Goal: Information Seeking & Learning: Learn about a topic

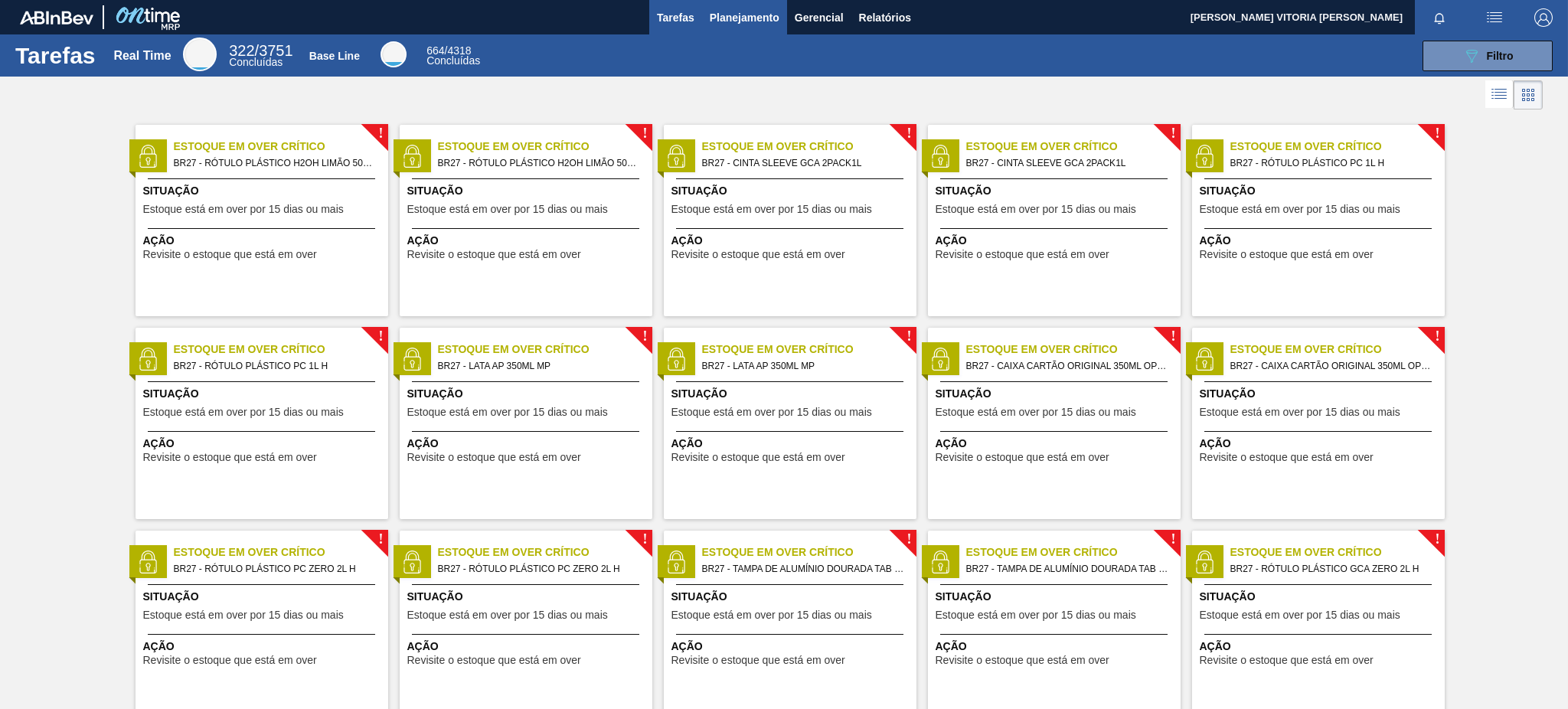
click at [747, 6] on button "Planejamento" at bounding box center [745, 17] width 85 height 34
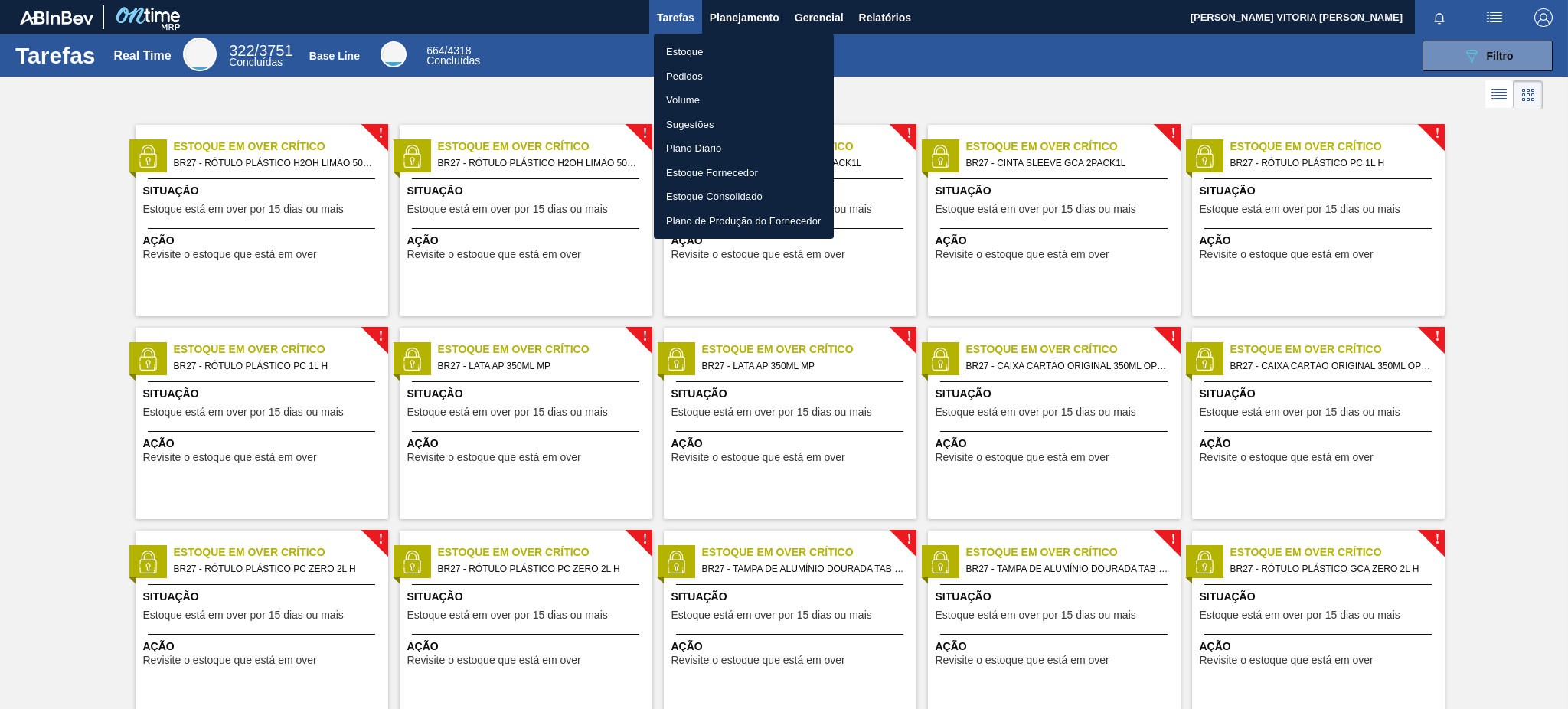
click at [724, 62] on li "Estoque" at bounding box center [744, 52] width 180 height 24
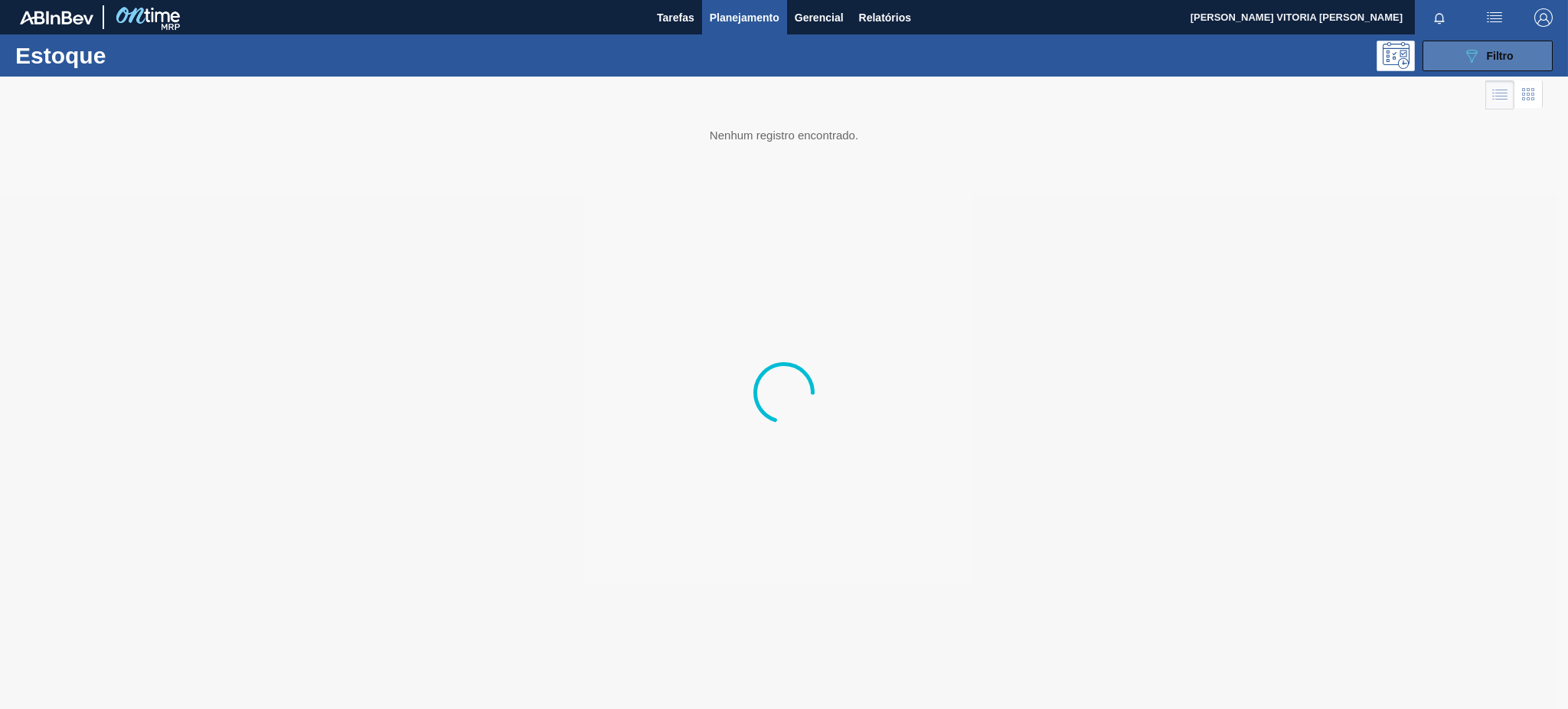
click at [1478, 50] on icon "089F7B8B-B2A5-4AFE-B5C0-19BA573D28AC" at bounding box center [1472, 56] width 19 height 19
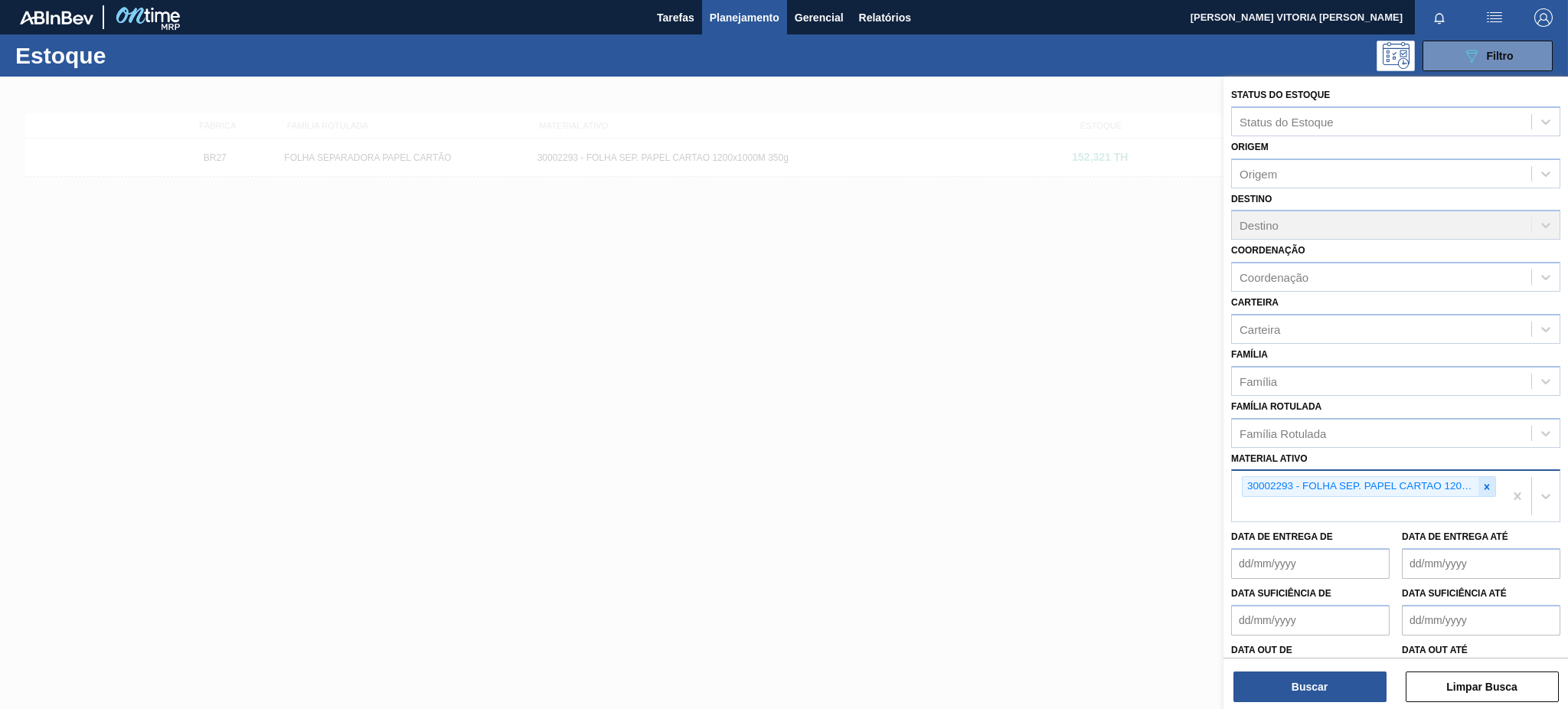
click at [1482, 482] on icon at bounding box center [1487, 487] width 11 height 11
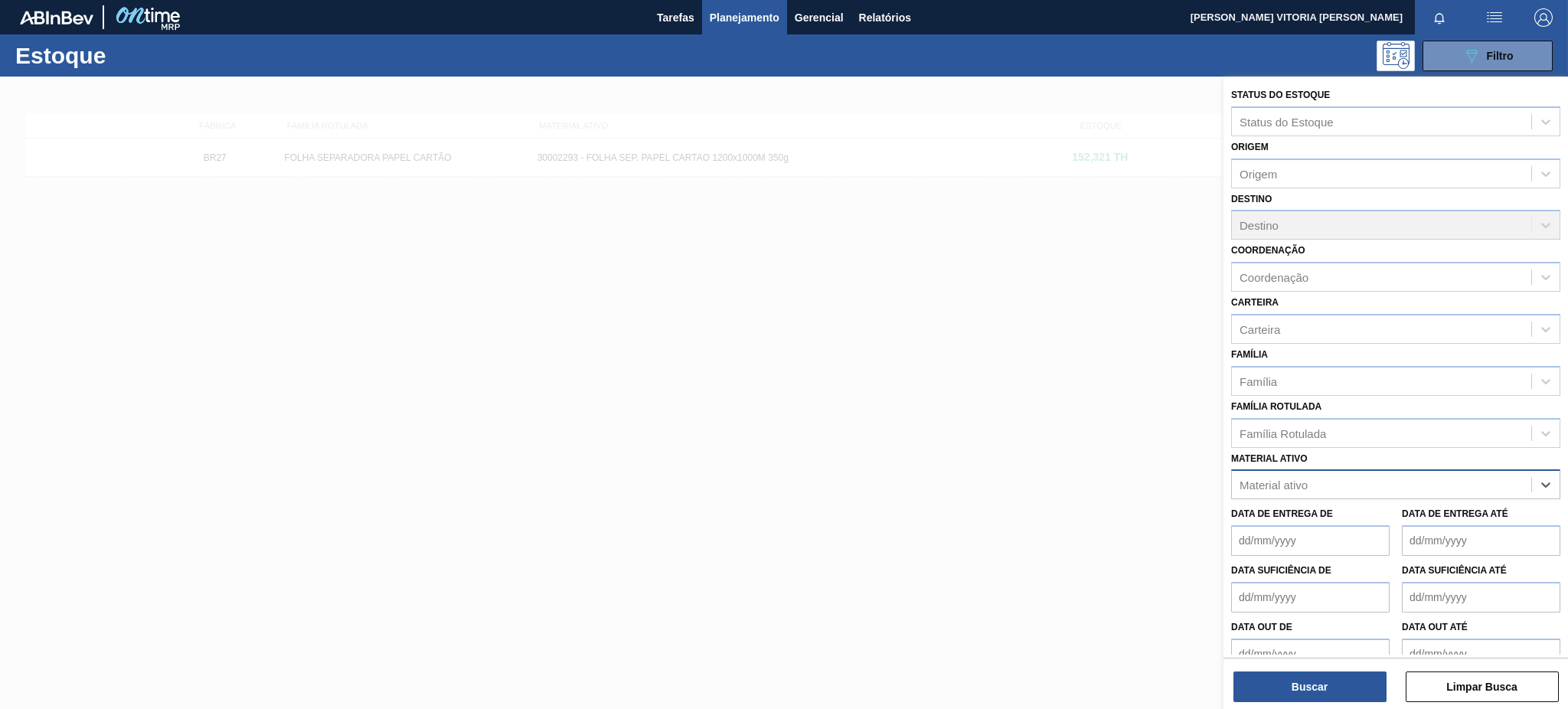
paste ativo "20002047"
type ativo "20002047"
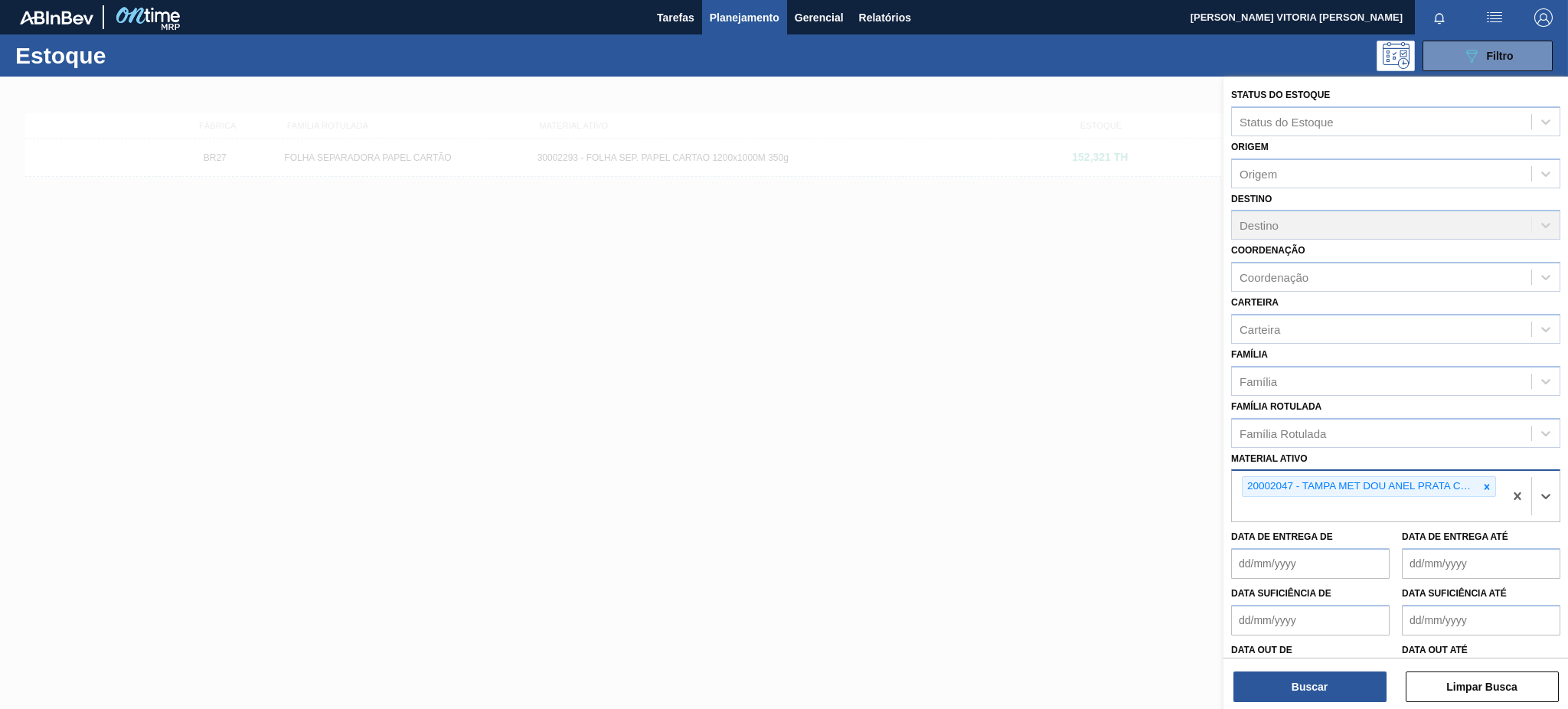
paste ativo "20002048"
type ativo "20002048"
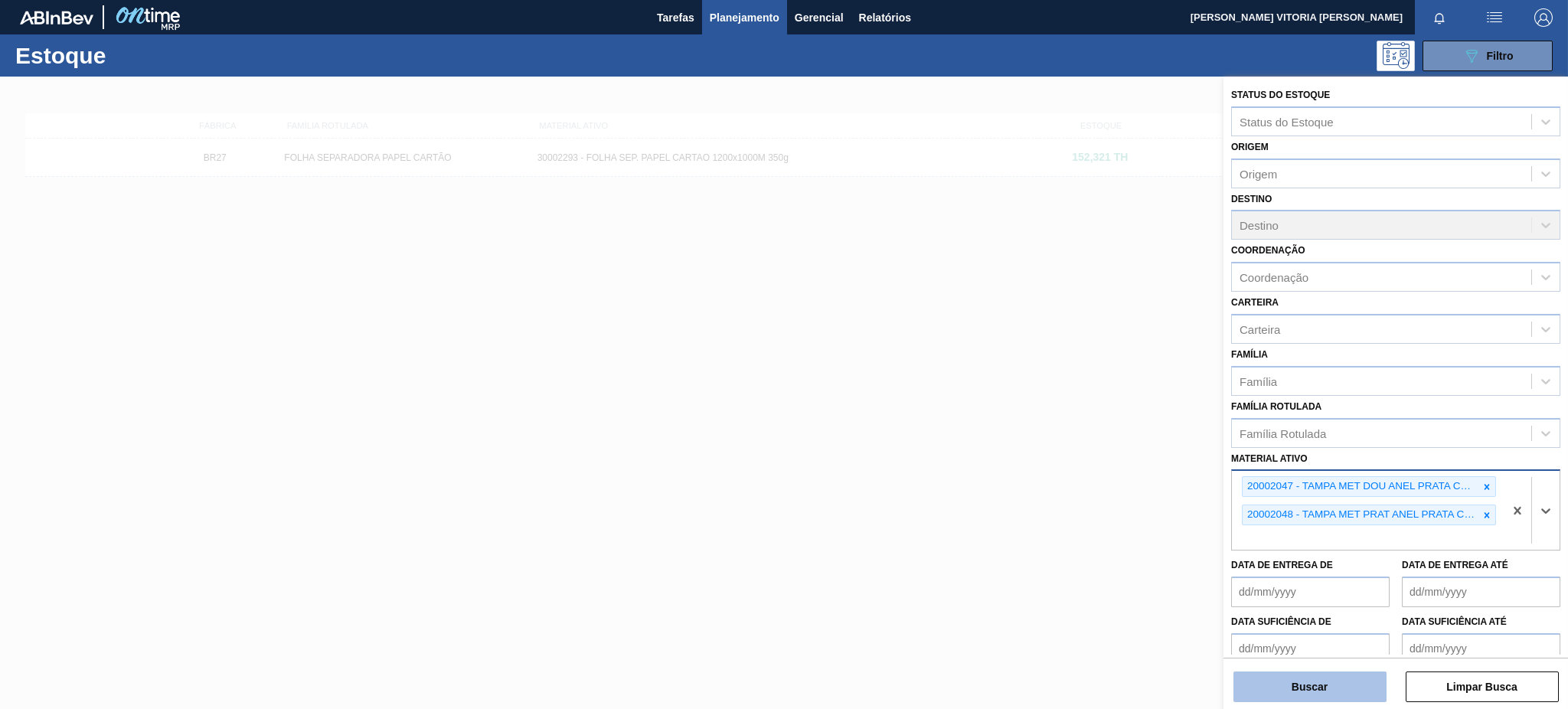
click at [1287, 682] on button "Buscar" at bounding box center [1310, 686] width 153 height 31
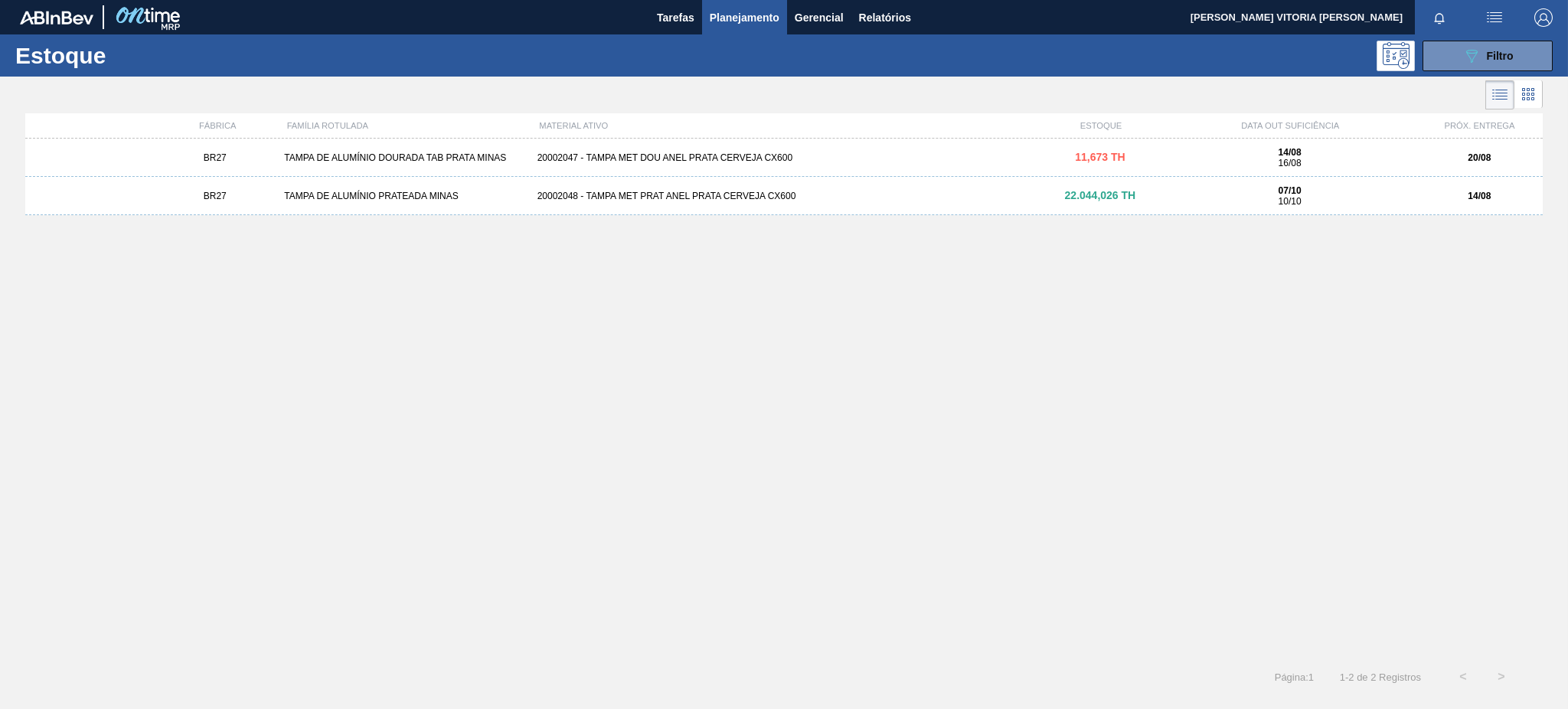
click at [779, 162] on div "20002047 - TAMPA MET DOU ANEL PRATA CERVEJA CX600" at bounding box center [784, 158] width 506 height 11
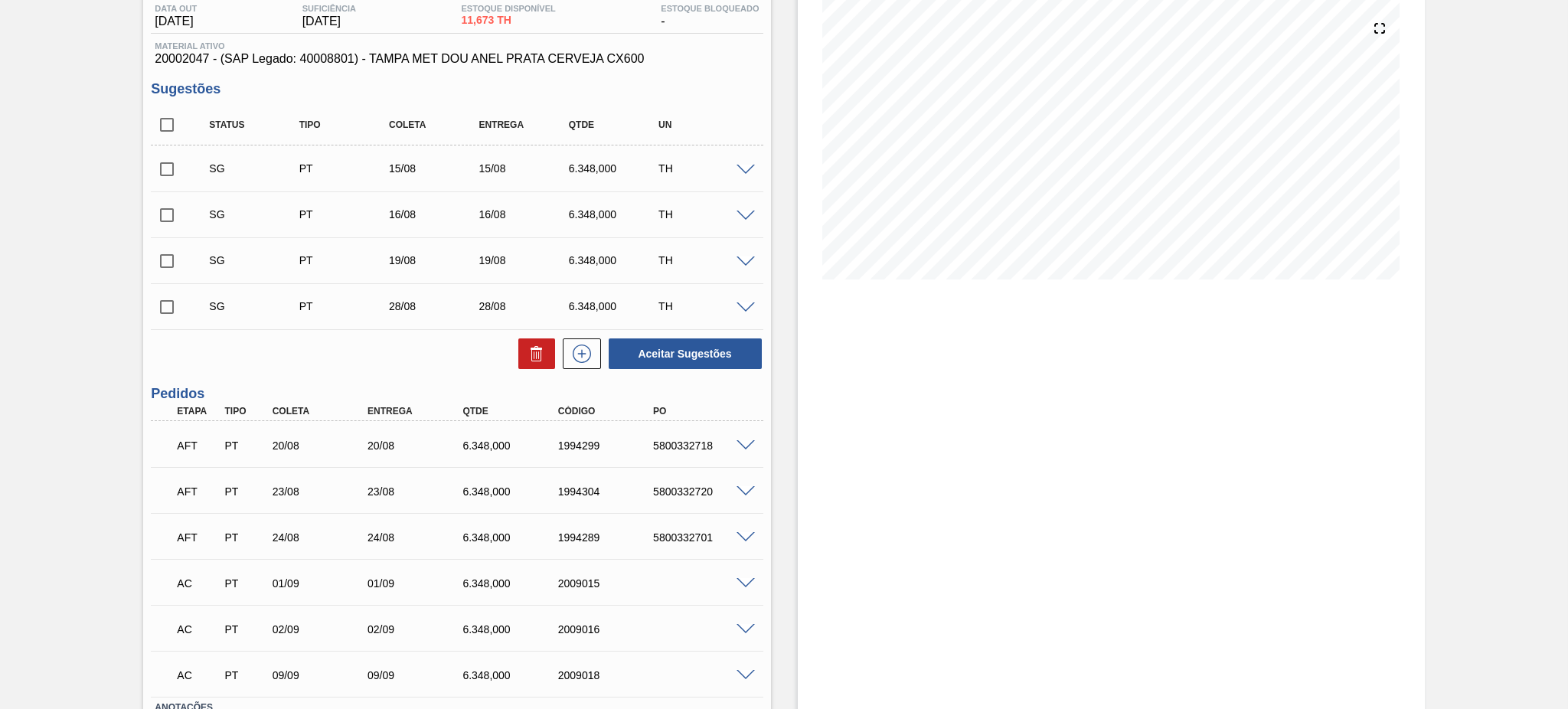
scroll to position [204, 0]
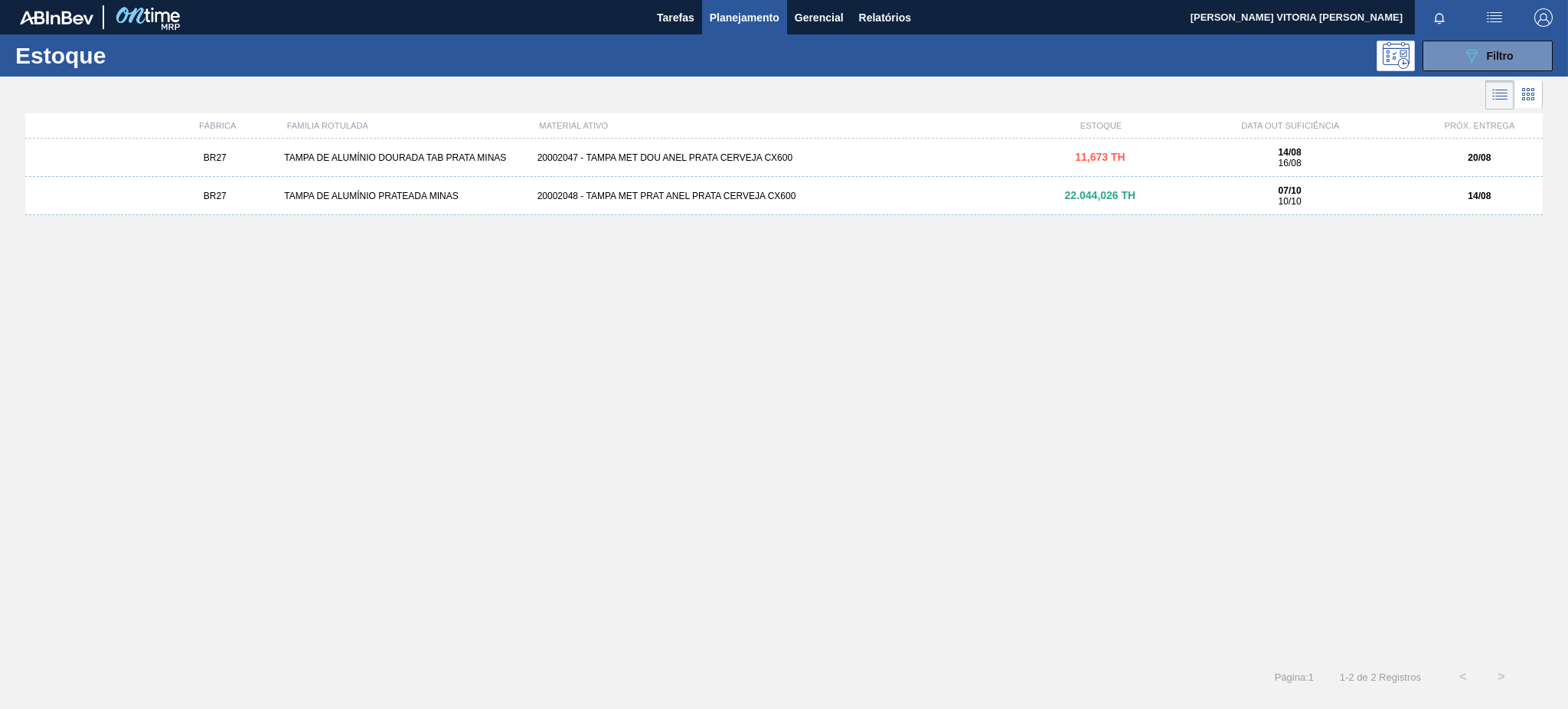
click at [776, 196] on div "20002048 - TAMPA MET PRAT ANEL PRATA CERVEJA CX600" at bounding box center [784, 196] width 506 height 11
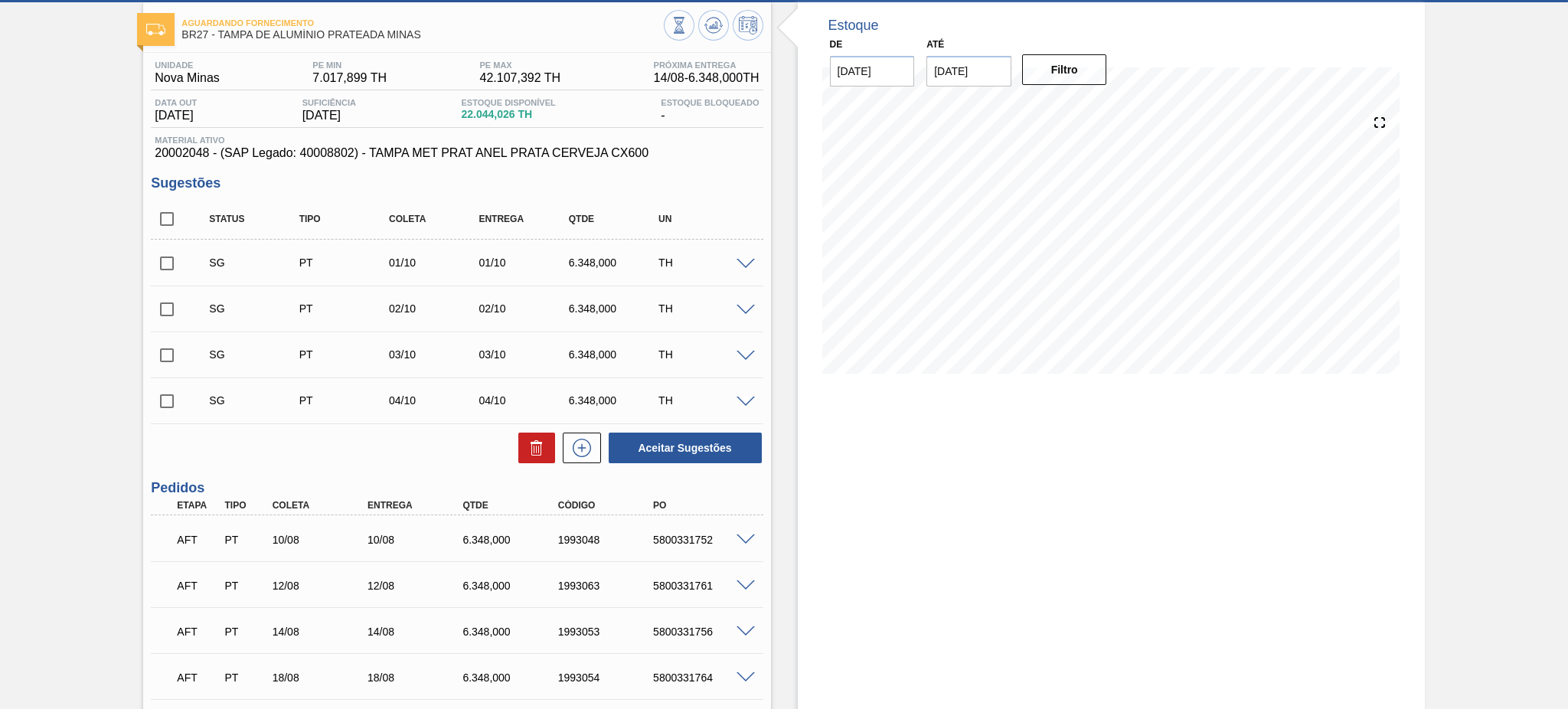
scroll to position [68, 0]
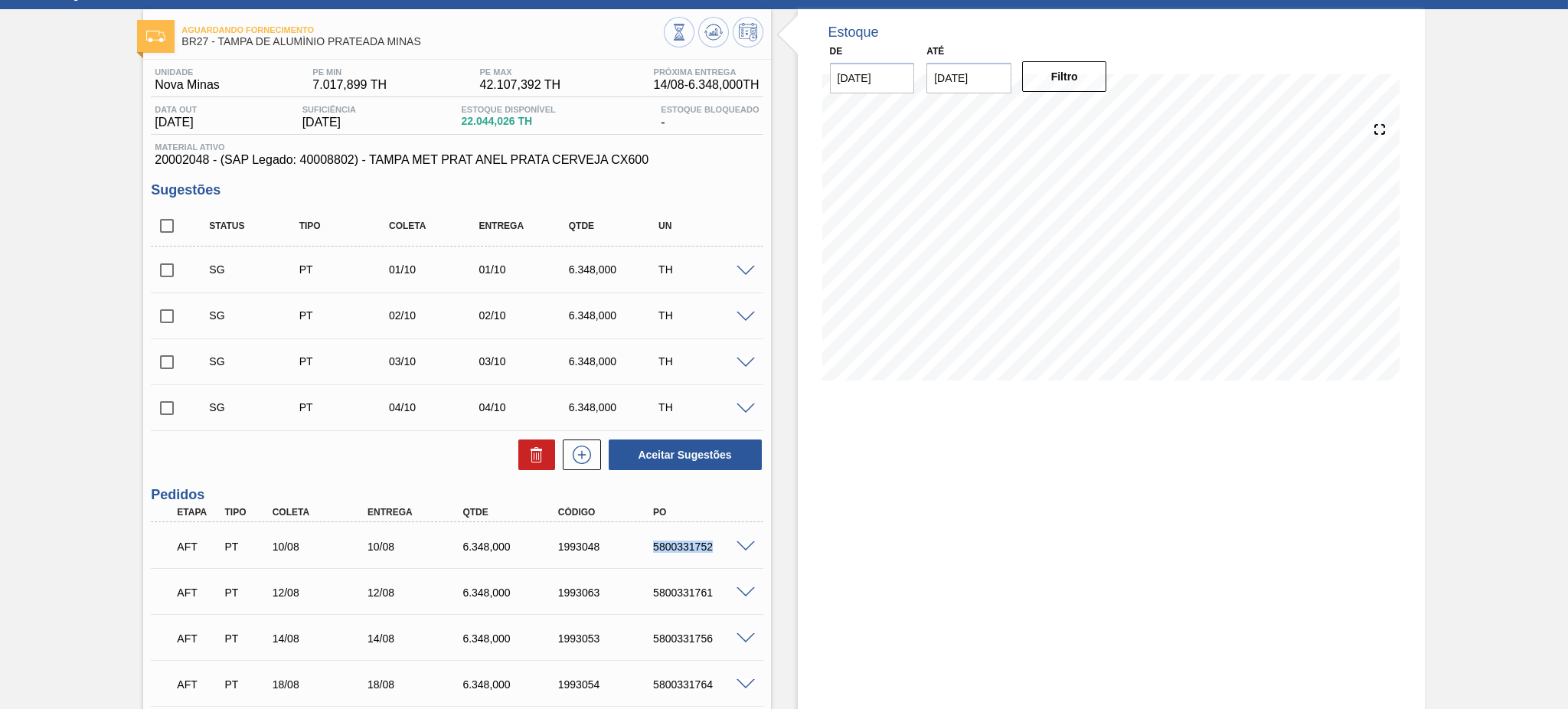
drag, startPoint x: 628, startPoint y: 543, endPoint x: 720, endPoint y: 550, distance: 92.3
click at [720, 550] on div "AFT PT 10/08 10/08 6.348,000 1993048 5800331752" at bounding box center [453, 545] width 571 height 31
copy div "5800331752"
drag, startPoint x: 654, startPoint y: 587, endPoint x: 715, endPoint y: 589, distance: 61.0
click at [715, 589] on div "5800331761" at bounding box center [703, 592] width 108 height 12
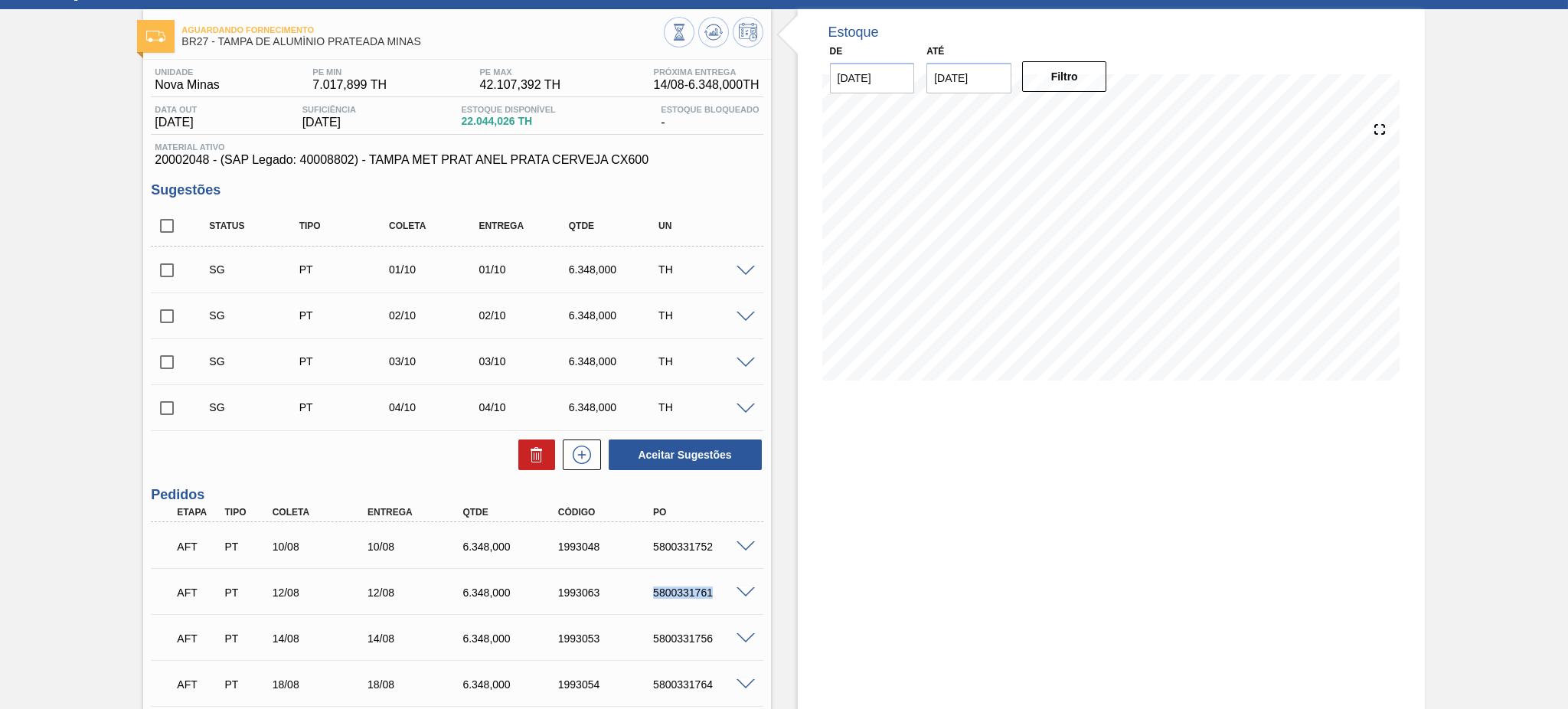
copy div "5800331761"
drag, startPoint x: 648, startPoint y: 634, endPoint x: 748, endPoint y: 632, distance: 100.0
click at [748, 632] on div "AFT PT 14/08 14/08 6.348,000 1993053 5800331756" at bounding box center [457, 637] width 612 height 38
copy div "5800331756"
click at [738, 541] on span at bounding box center [746, 547] width 19 height 11
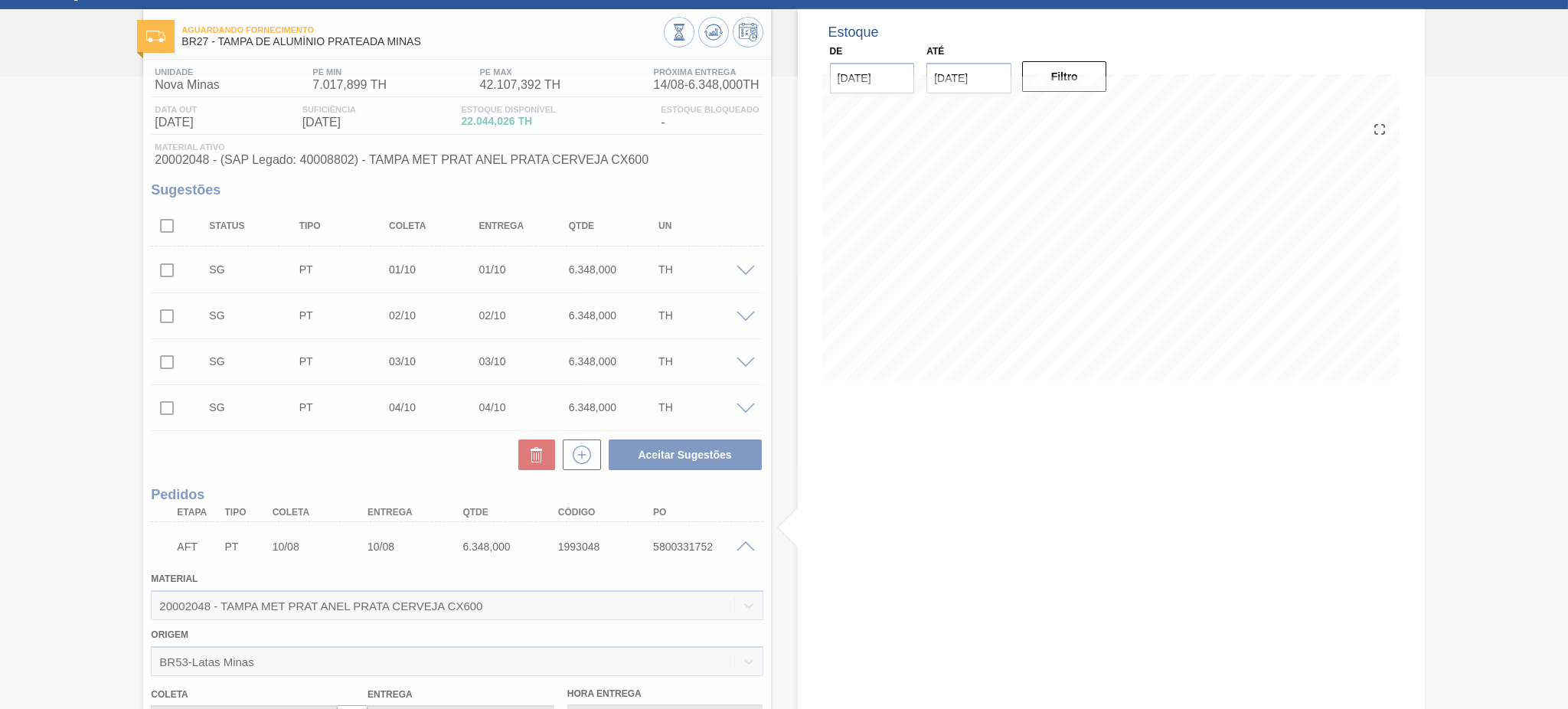
click at [746, 542] on div at bounding box center [784, 393] width 1568 height 632
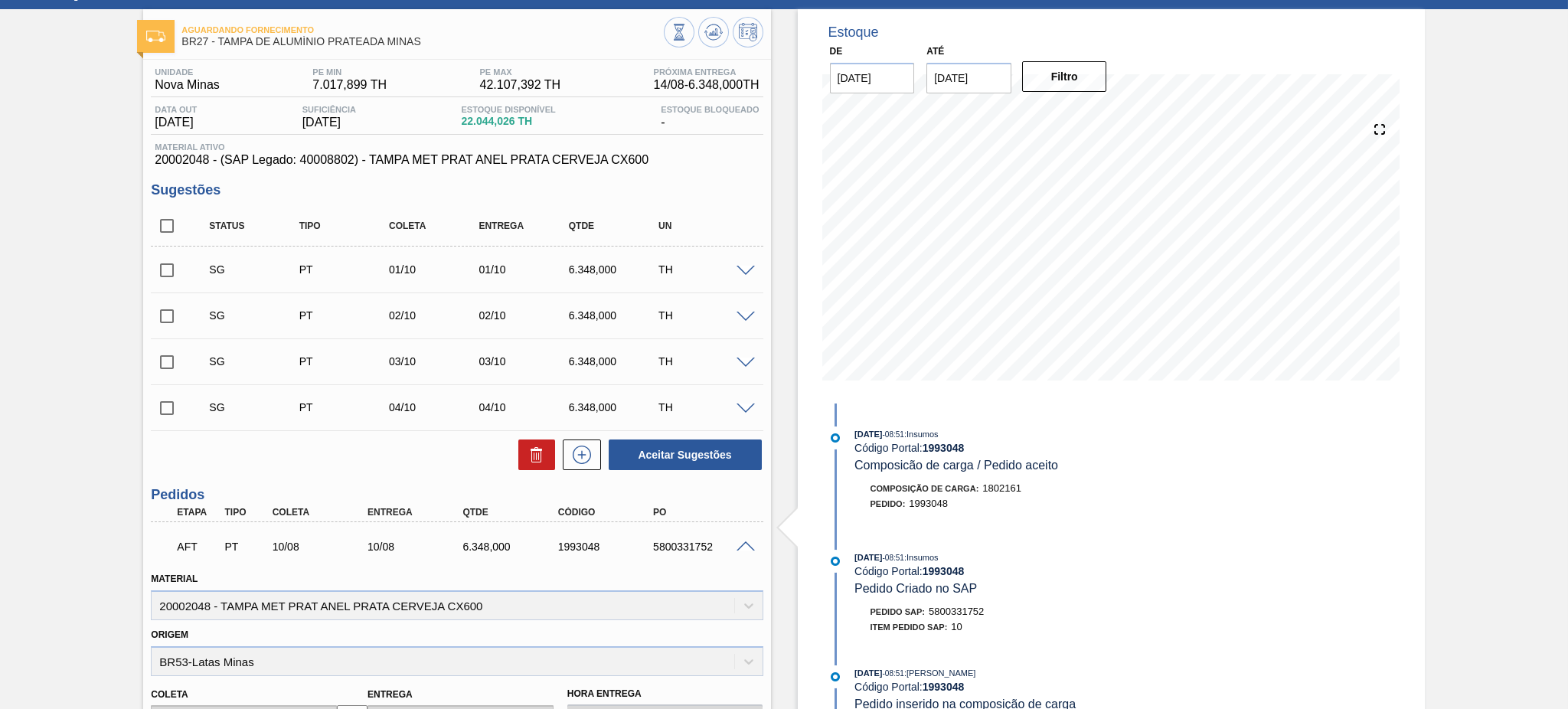
click at [748, 546] on span at bounding box center [746, 547] width 19 height 11
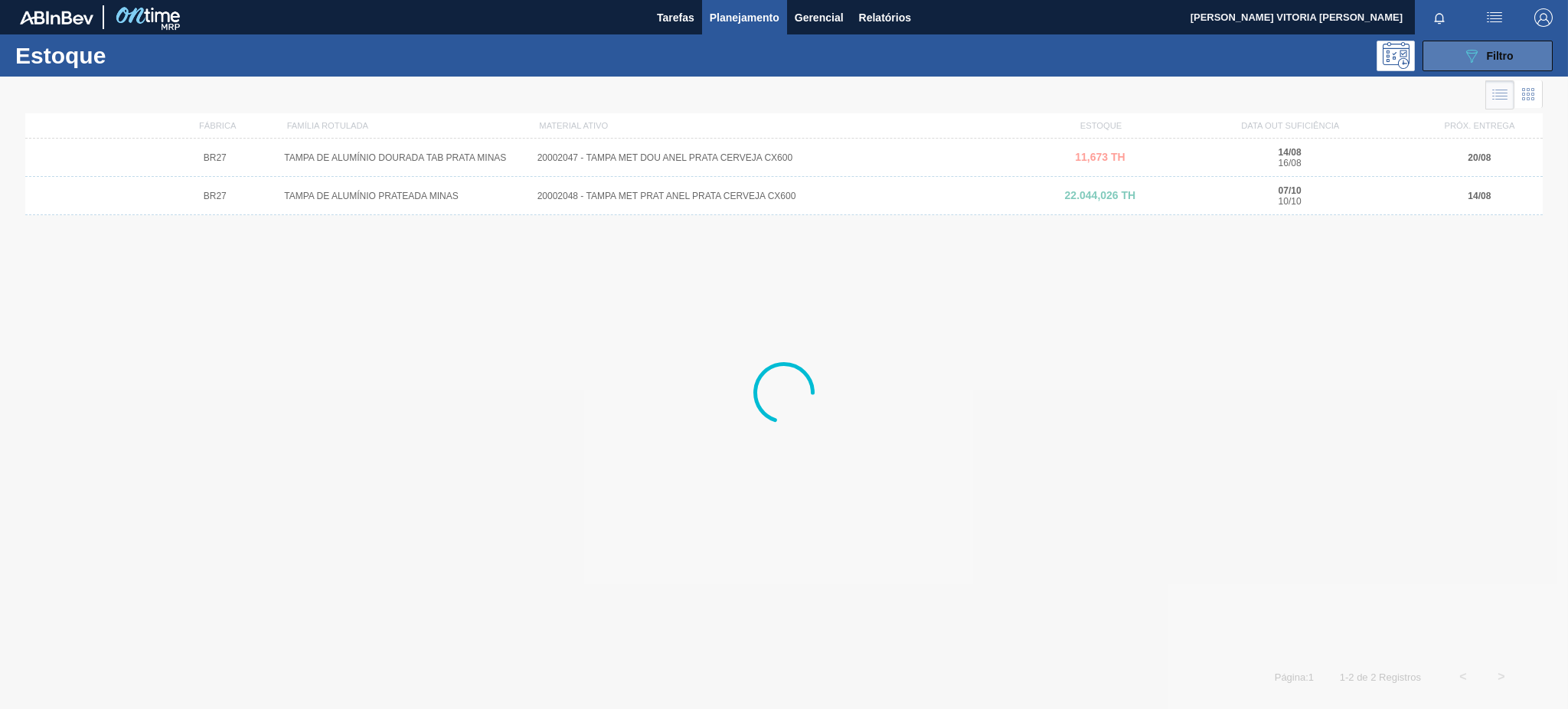
click at [1491, 51] on span "Filtro" at bounding box center [1500, 56] width 27 height 12
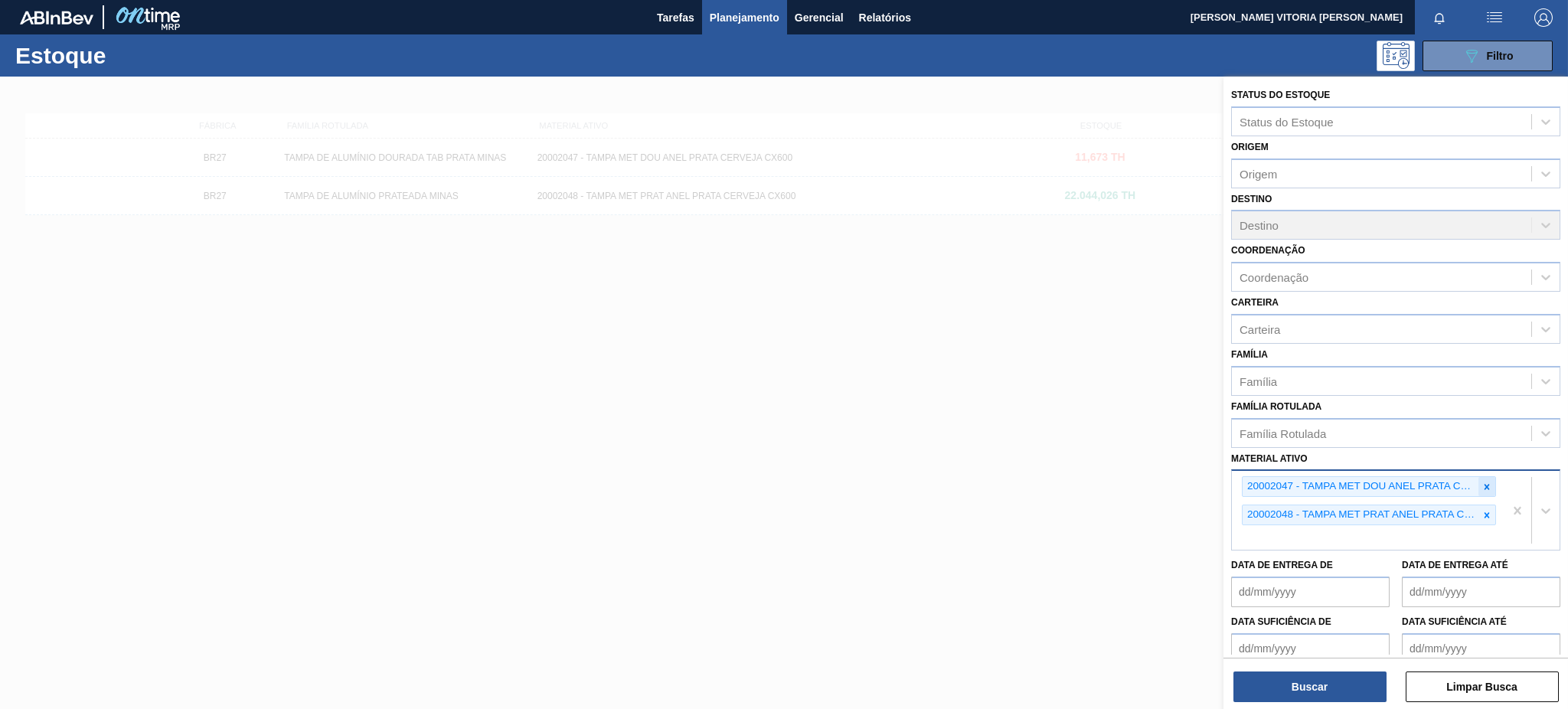
click at [1485, 482] on icon at bounding box center [1487, 487] width 11 height 11
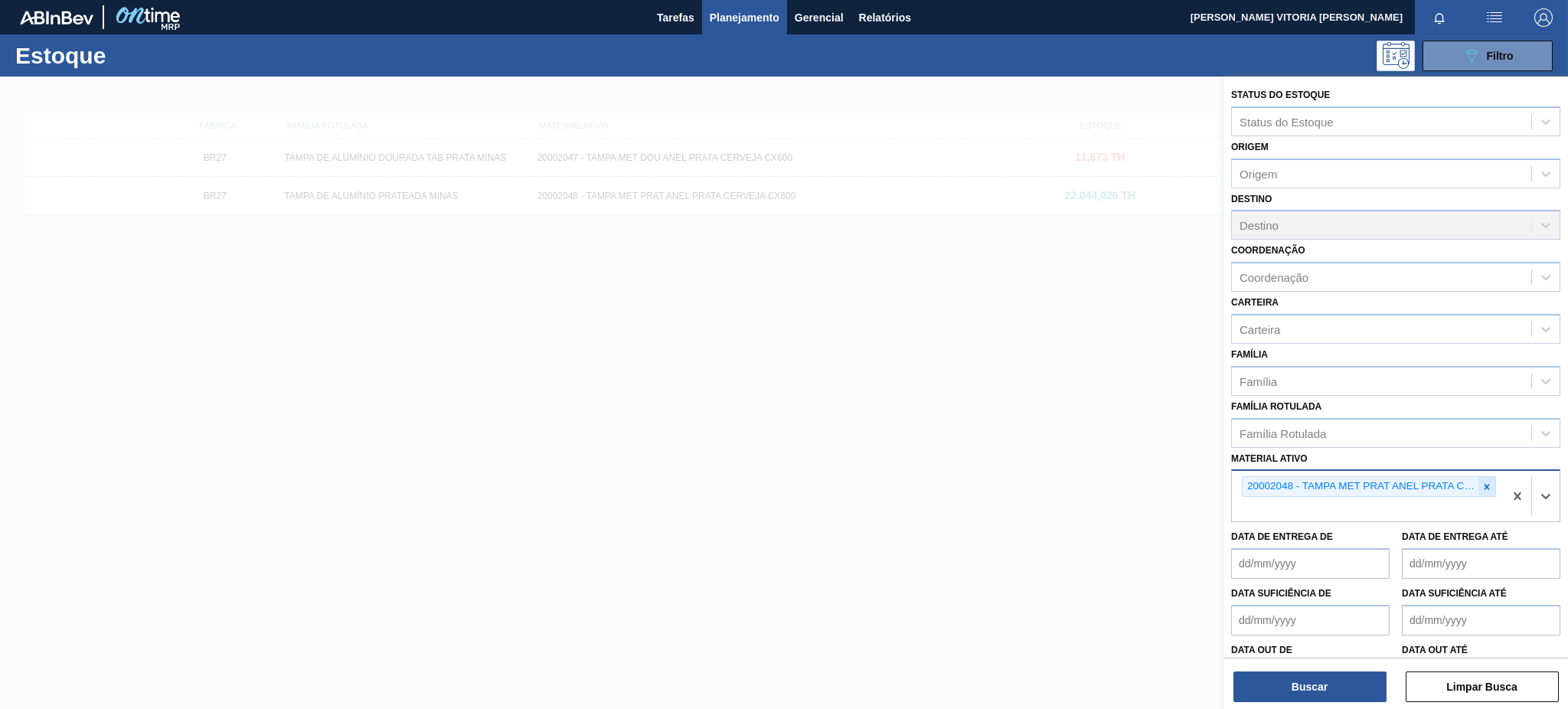
click at [1484, 482] on icon at bounding box center [1487, 487] width 11 height 11
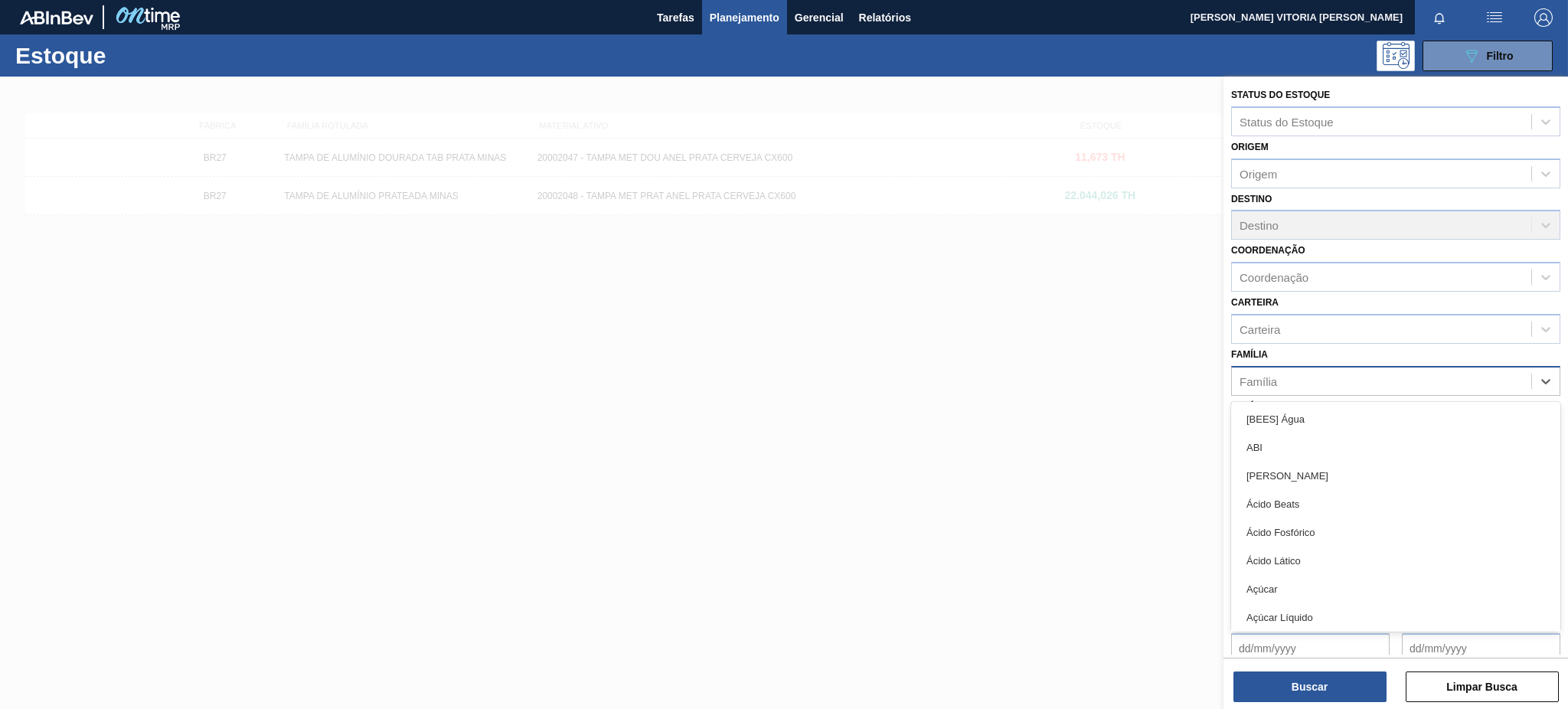
click at [1334, 376] on div "Família" at bounding box center [1382, 381] width 300 height 22
type input "PRE"
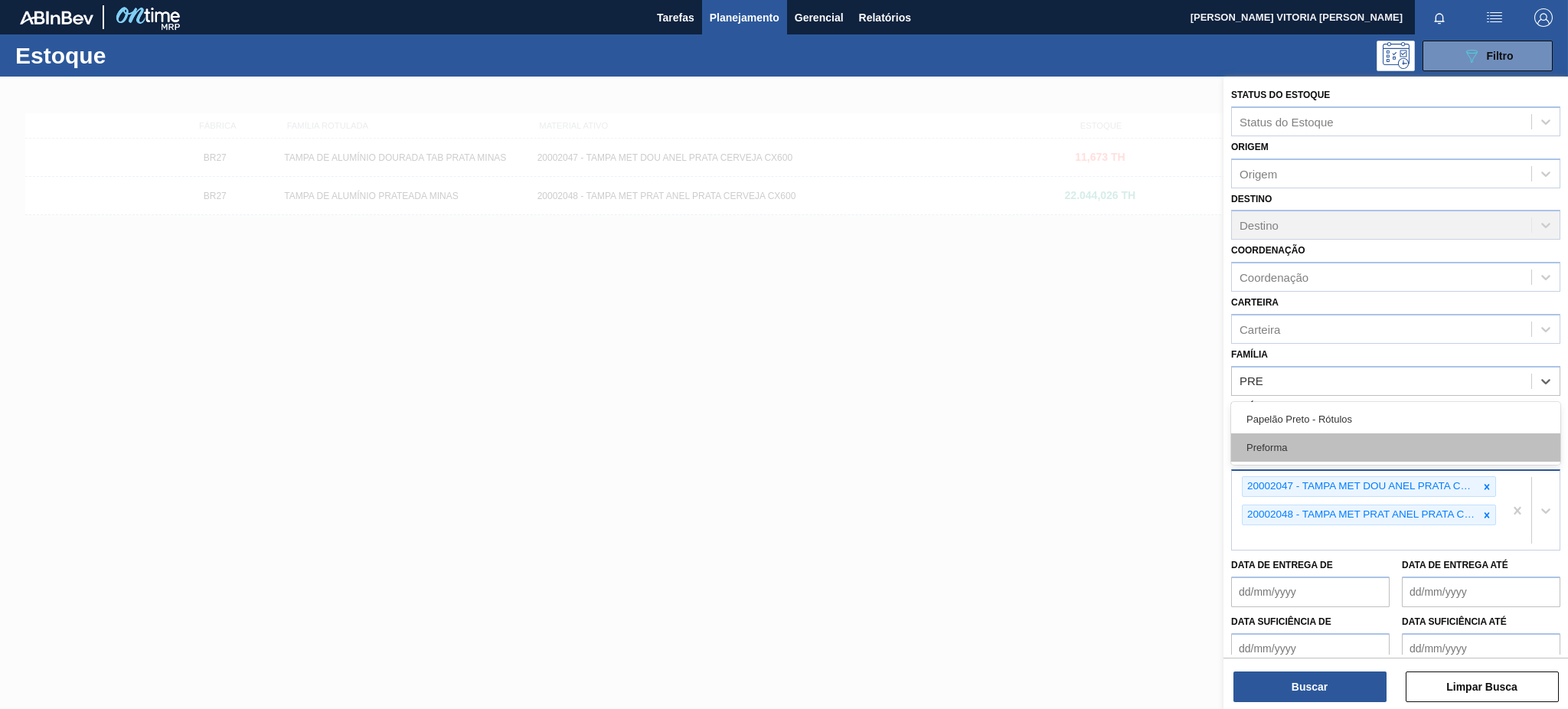
click at [1321, 442] on div "Preforma" at bounding box center [1396, 447] width 329 height 29
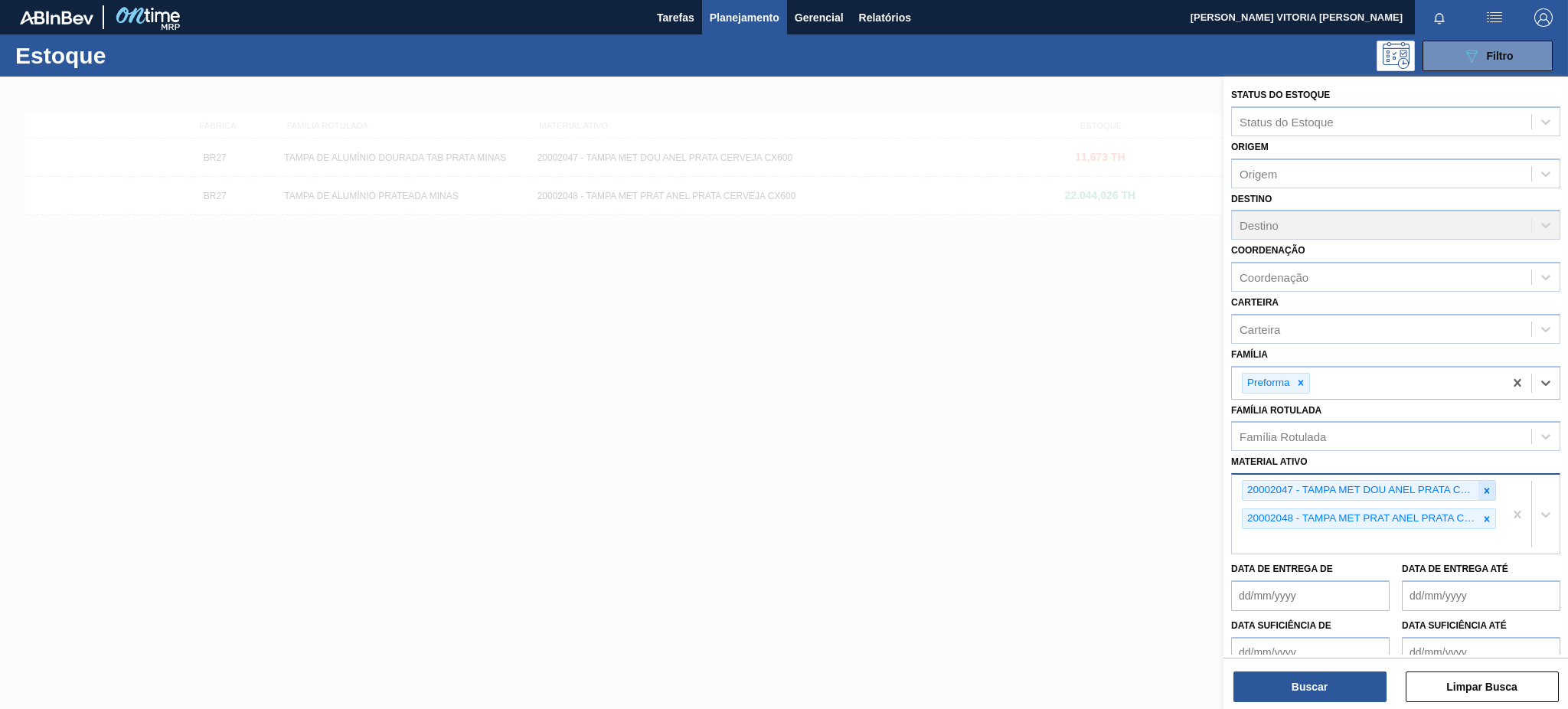
click at [1491, 483] on div at bounding box center [1487, 490] width 17 height 19
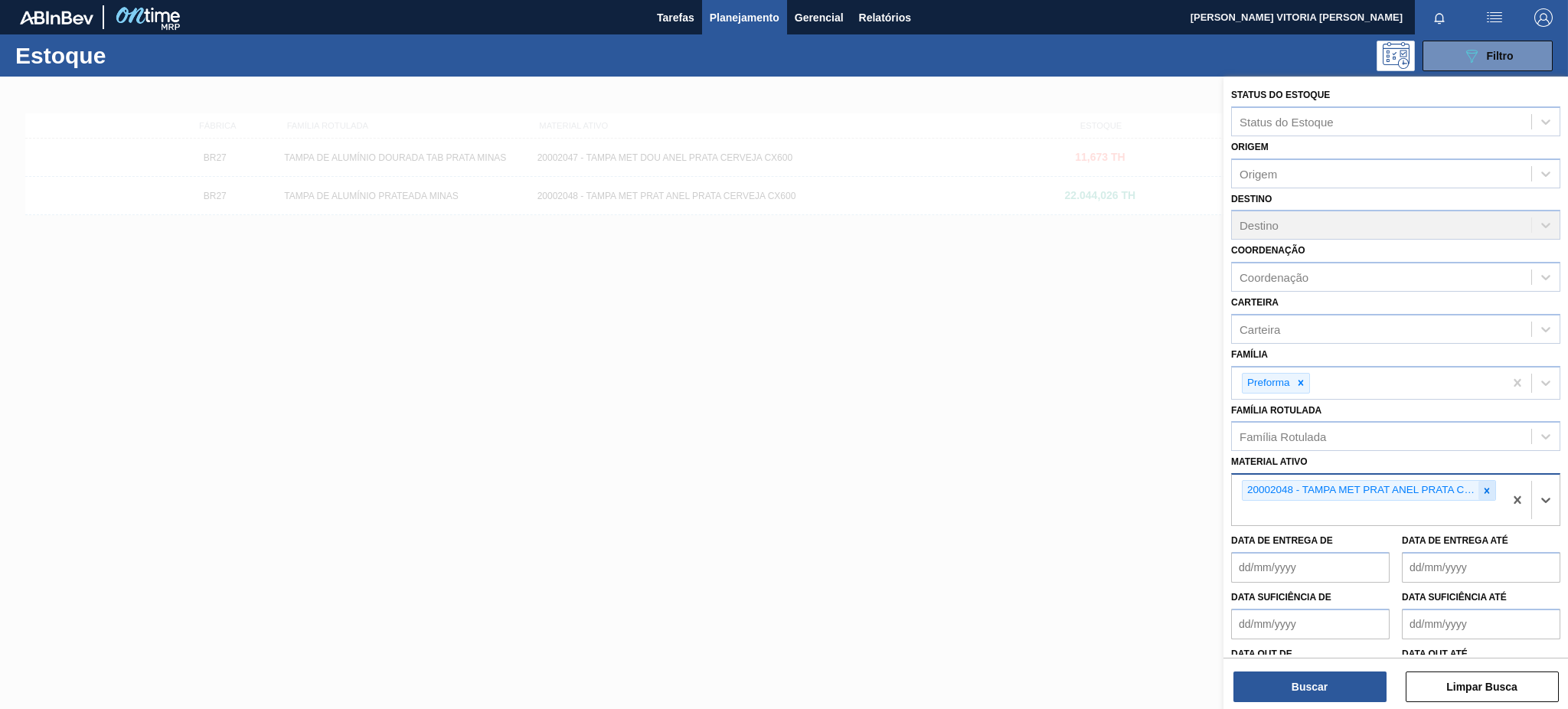
click at [1485, 486] on icon at bounding box center [1487, 491] width 11 height 11
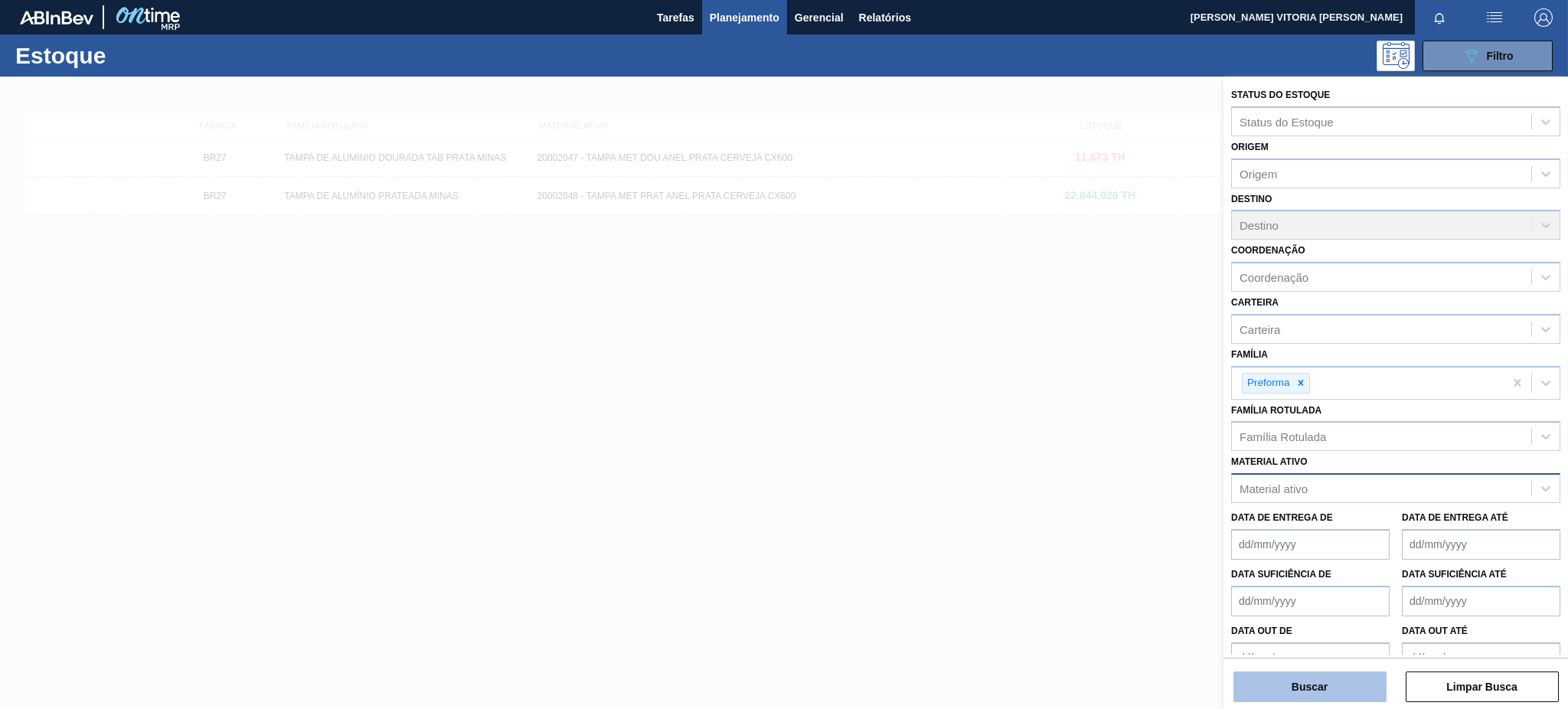
click at [1351, 692] on button "Buscar" at bounding box center [1310, 686] width 153 height 31
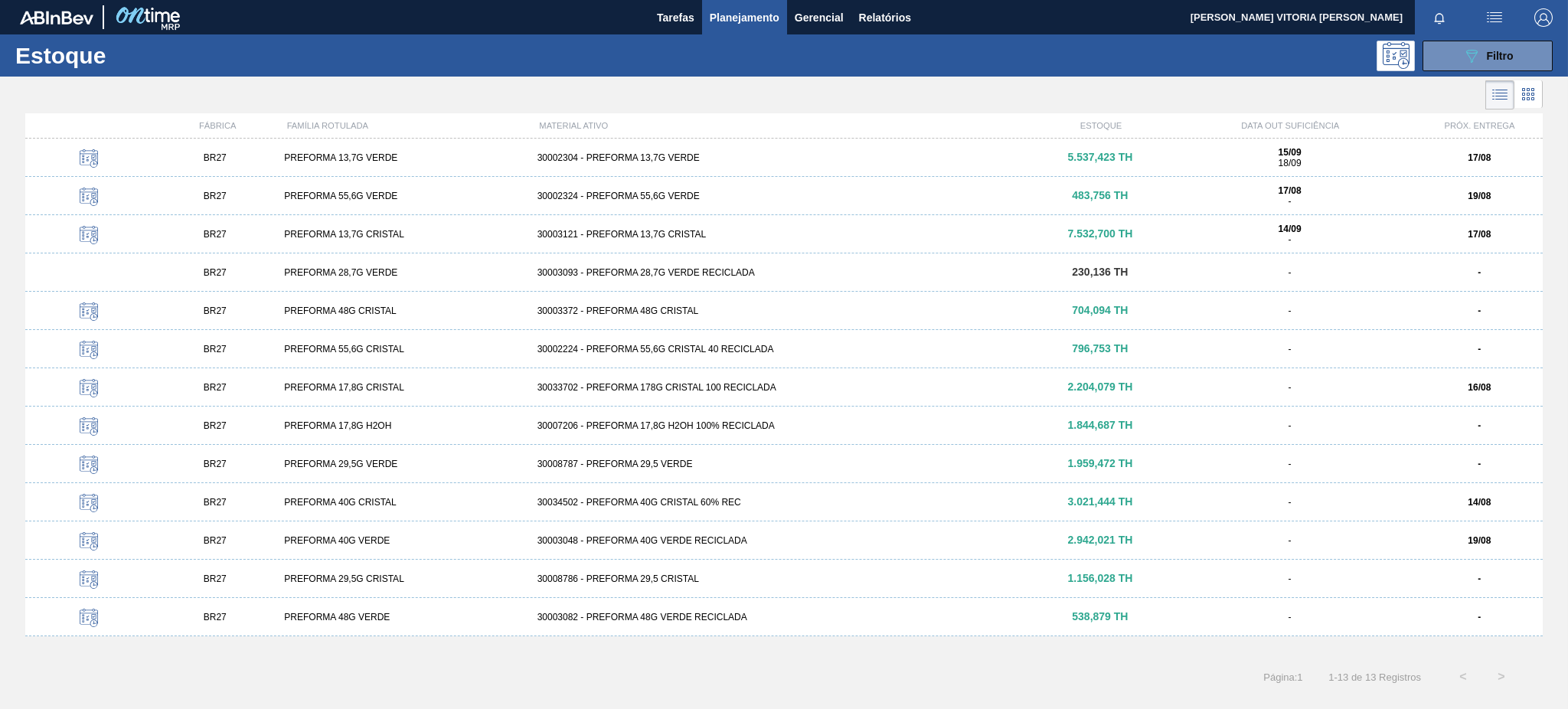
drag, startPoint x: 760, startPoint y: 238, endPoint x: 759, endPoint y: 231, distance: 7.1
click at [760, 232] on div "30003121 - PREFORMA 13,7G CRISTAL" at bounding box center [784, 234] width 506 height 11
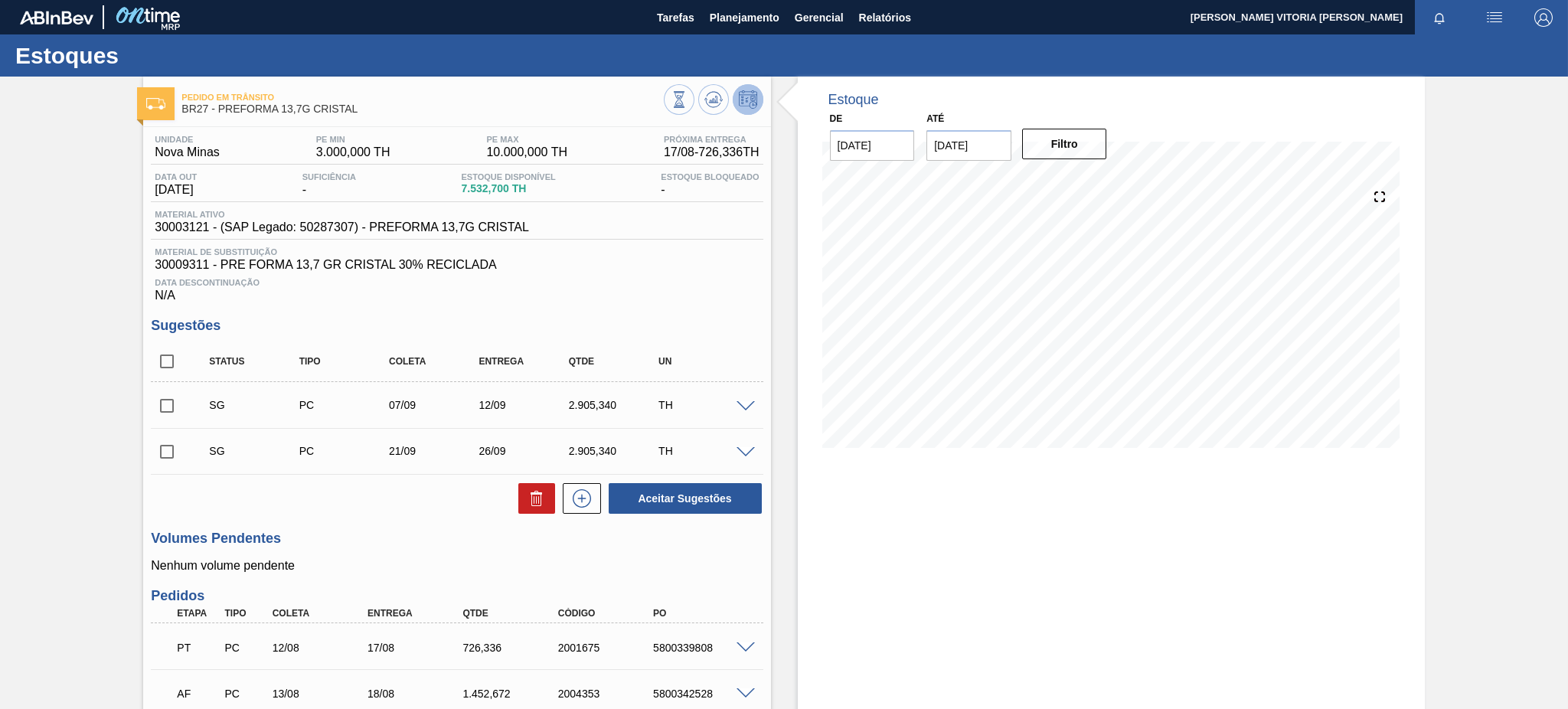
scroll to position [204, 0]
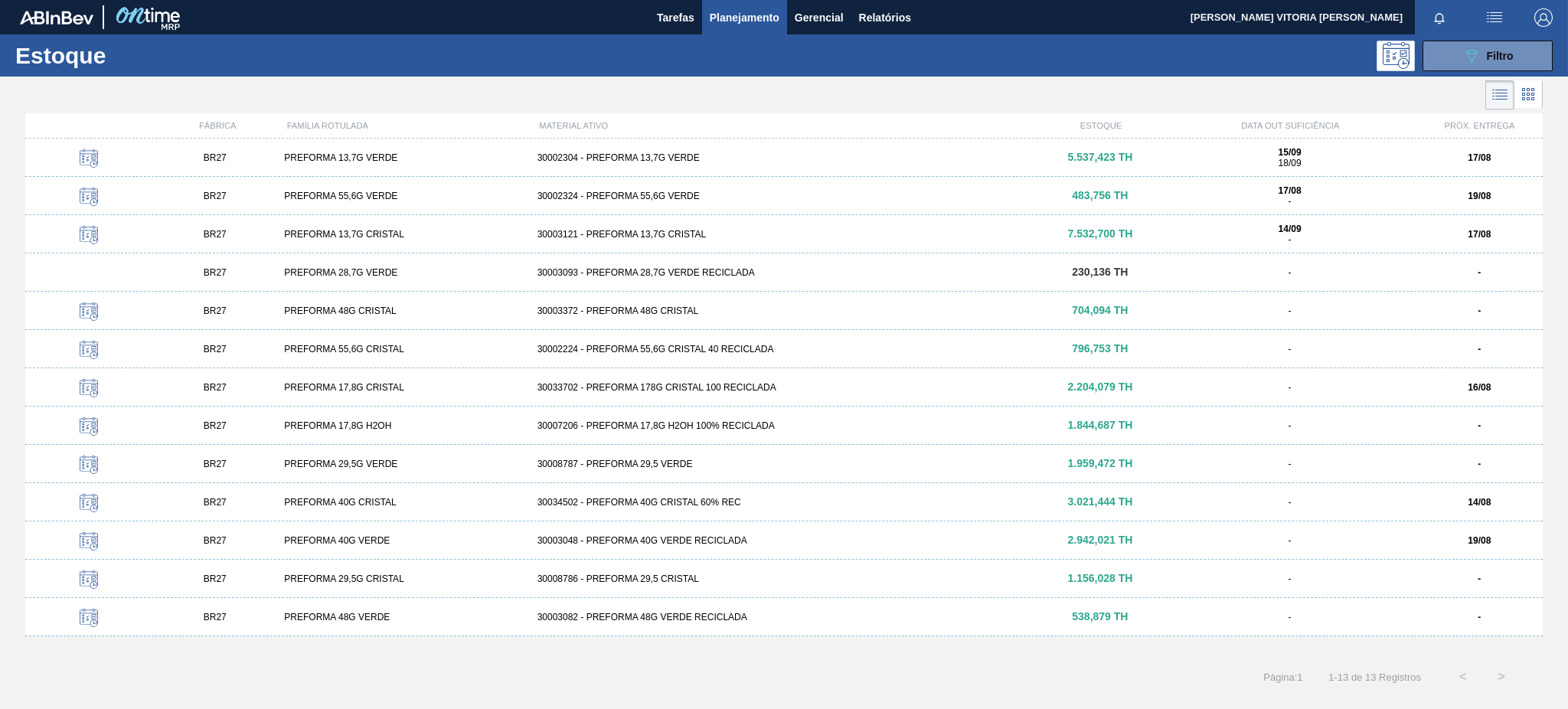
click at [690, 160] on div "30002304 - PREFORMA 13,7G VERDE" at bounding box center [784, 158] width 506 height 11
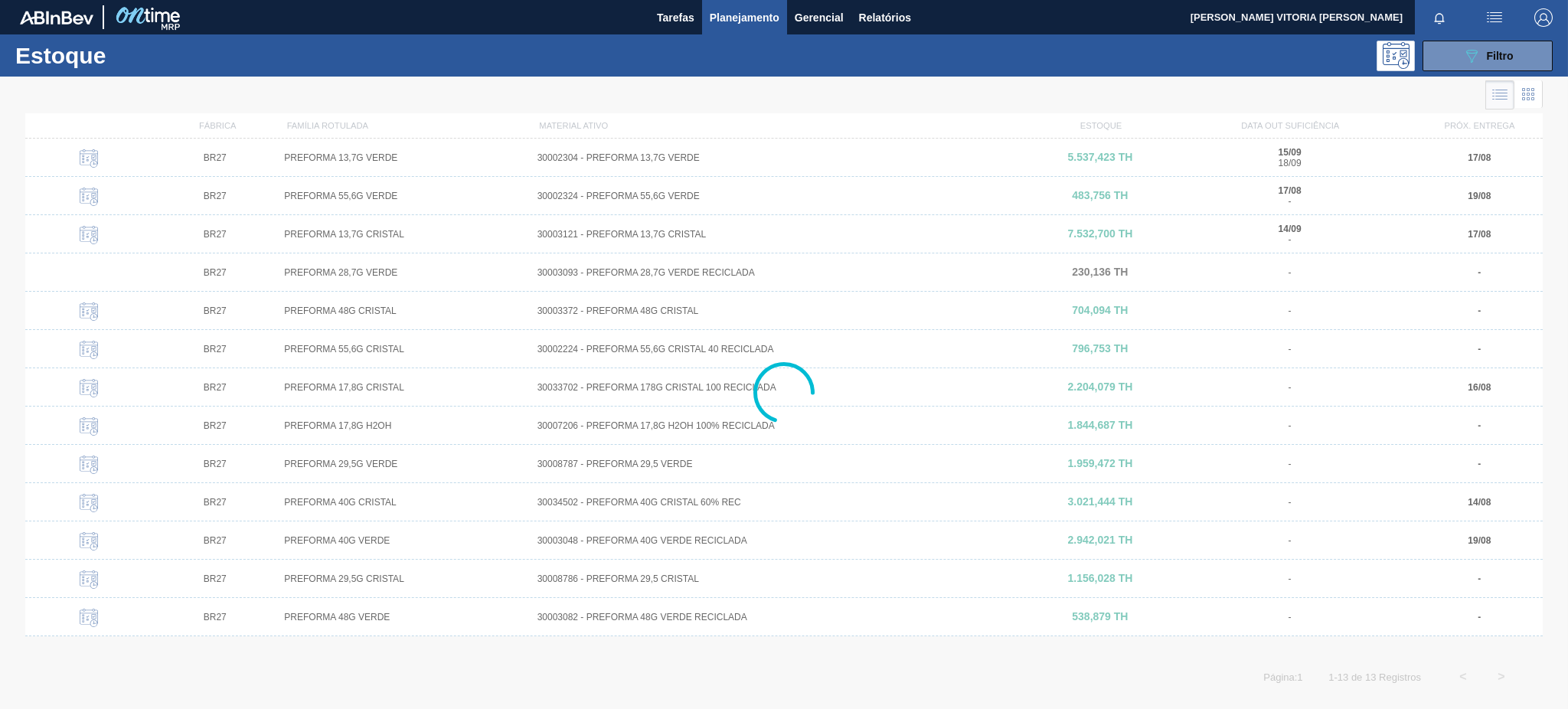
click at [1473, 72] on div "Estoque 089F7B8B-B2A5-4AFE-B5C0-19BA573D28AC Filtro" at bounding box center [784, 55] width 1568 height 42
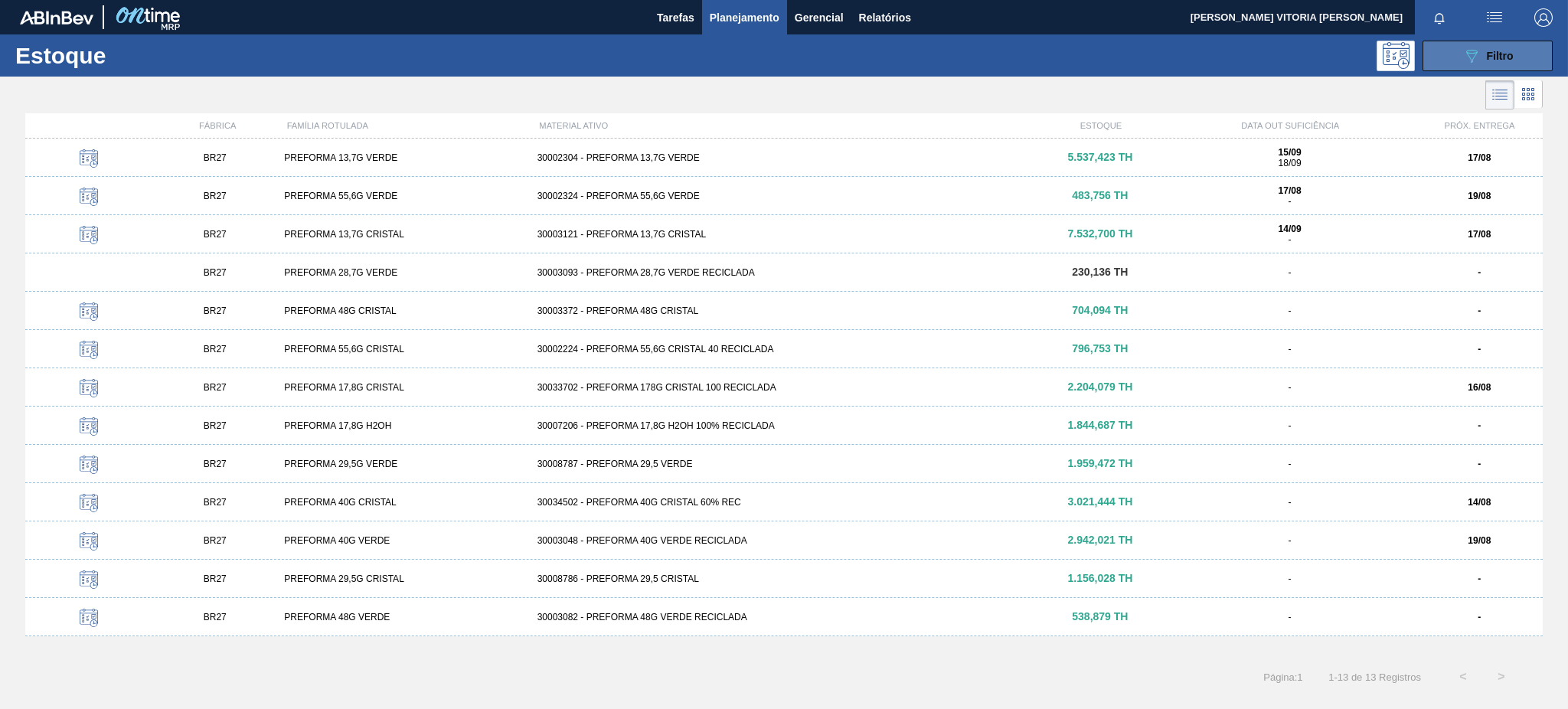
click at [1472, 52] on icon "089F7B8B-B2A5-4AFE-B5C0-19BA573D28AC" at bounding box center [1472, 56] width 19 height 19
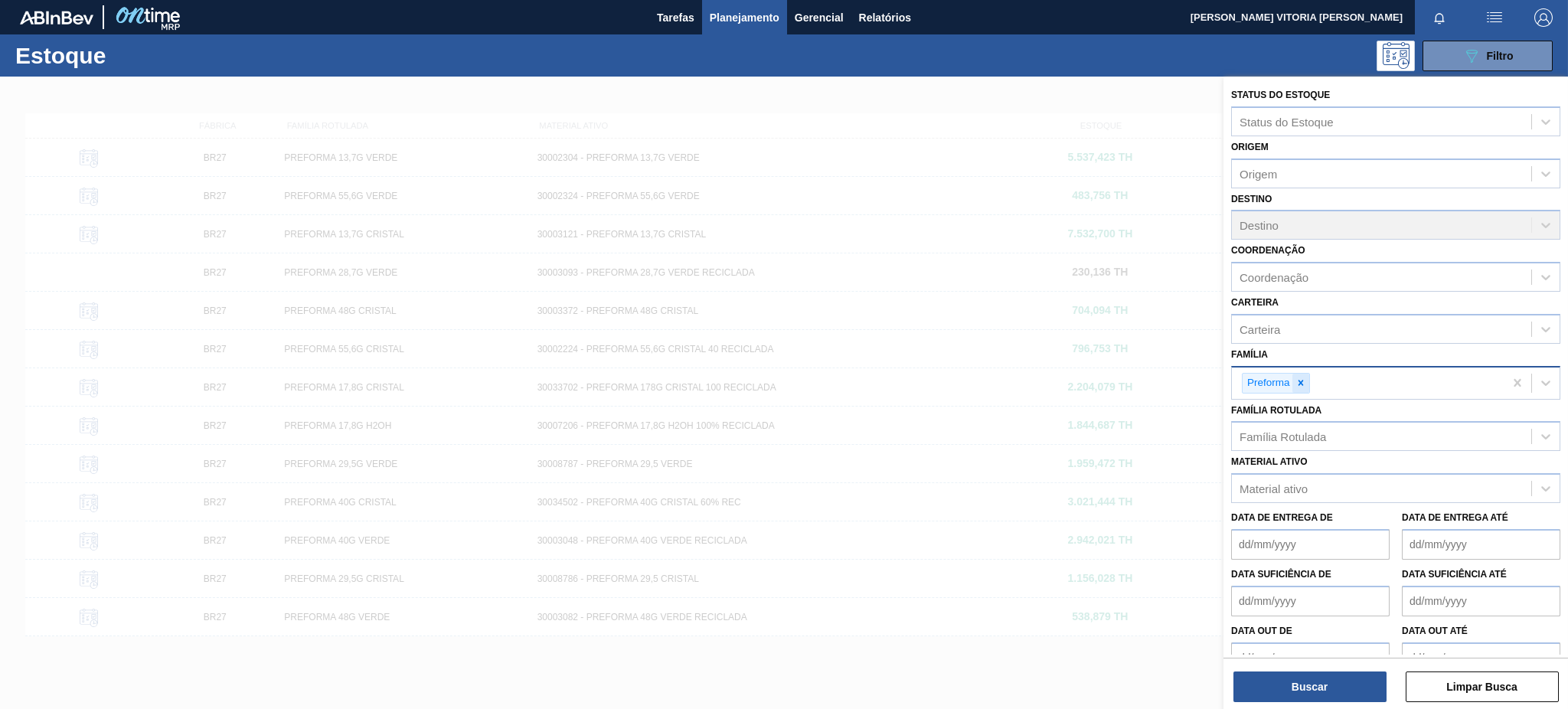
click at [1302, 377] on icon at bounding box center [1301, 383] width 11 height 11
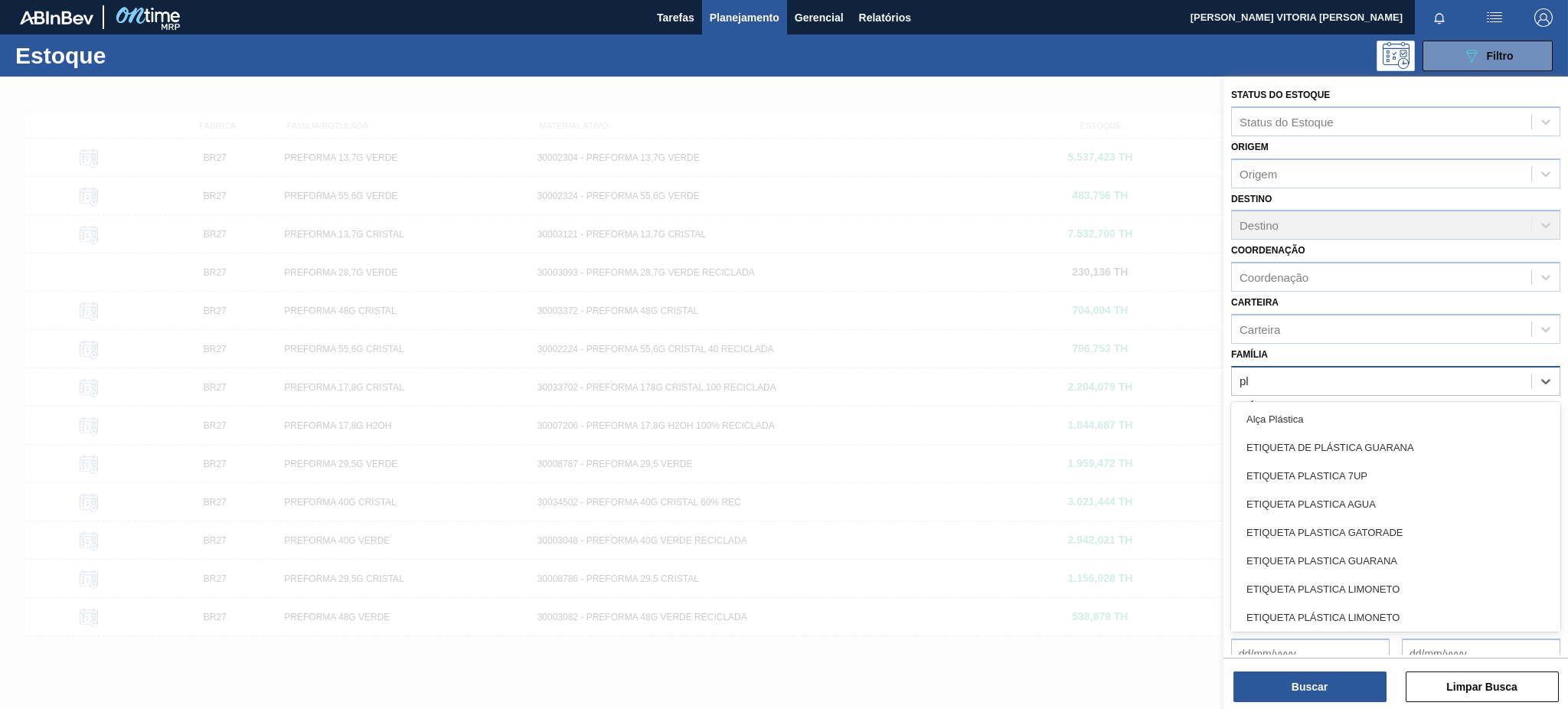
type input "p"
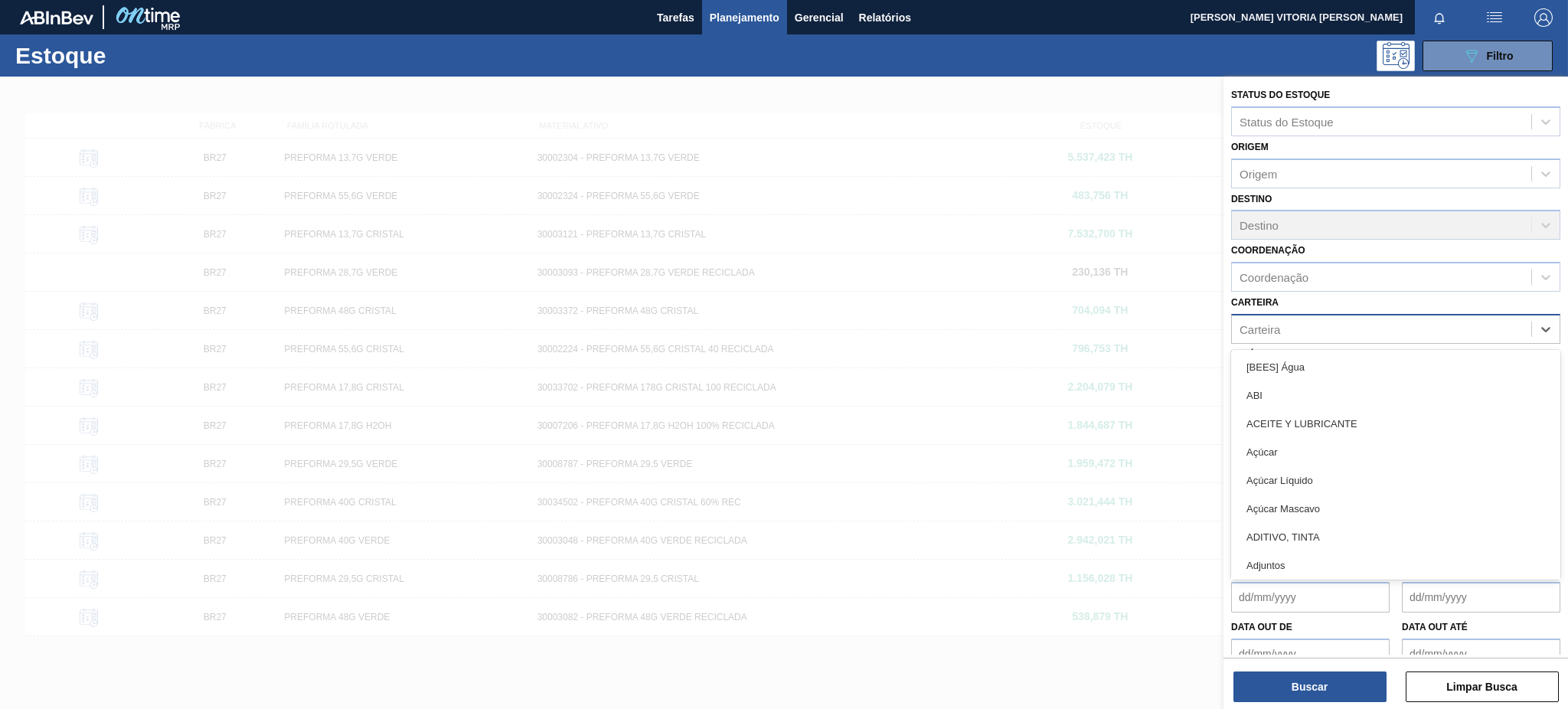
click at [1292, 318] on div "Carteira" at bounding box center [1382, 329] width 300 height 22
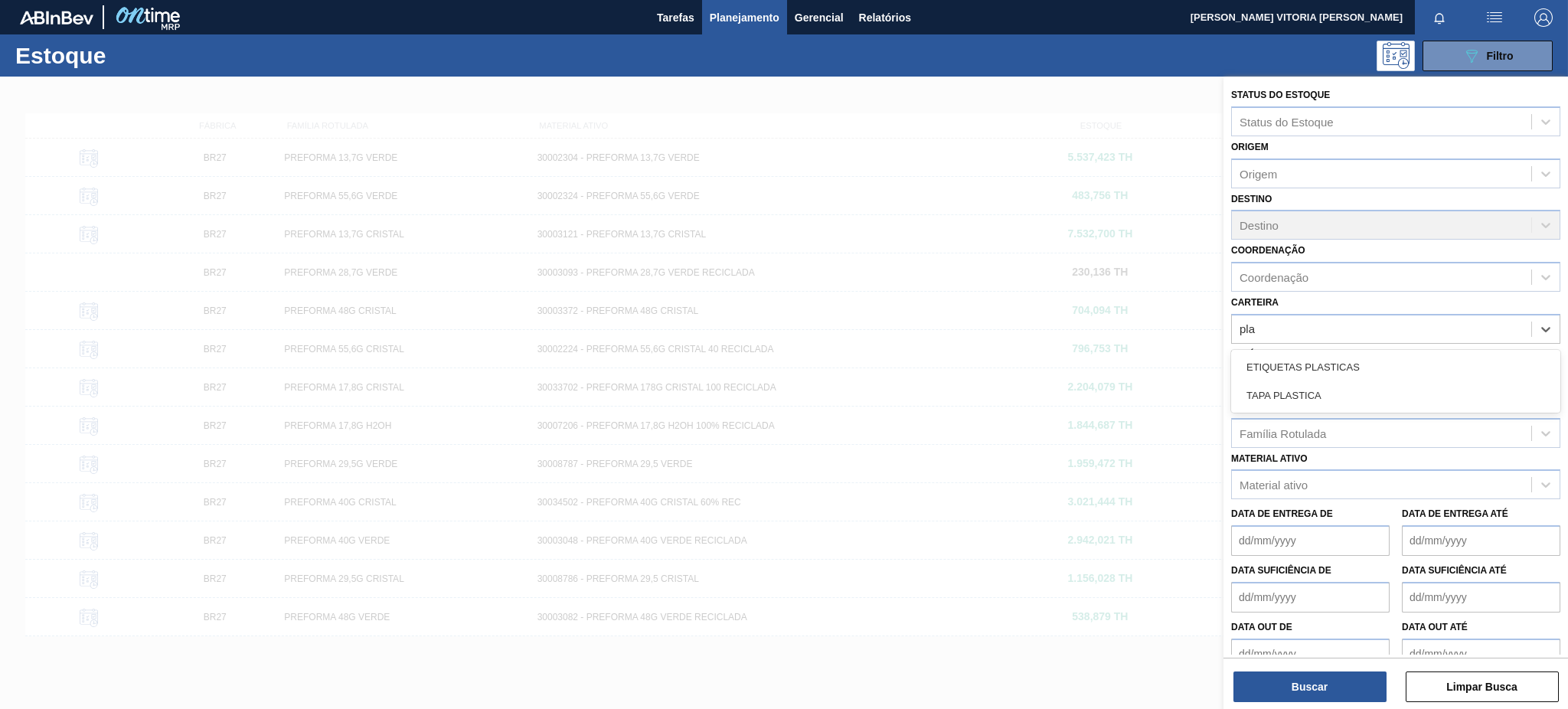
type input "pl"
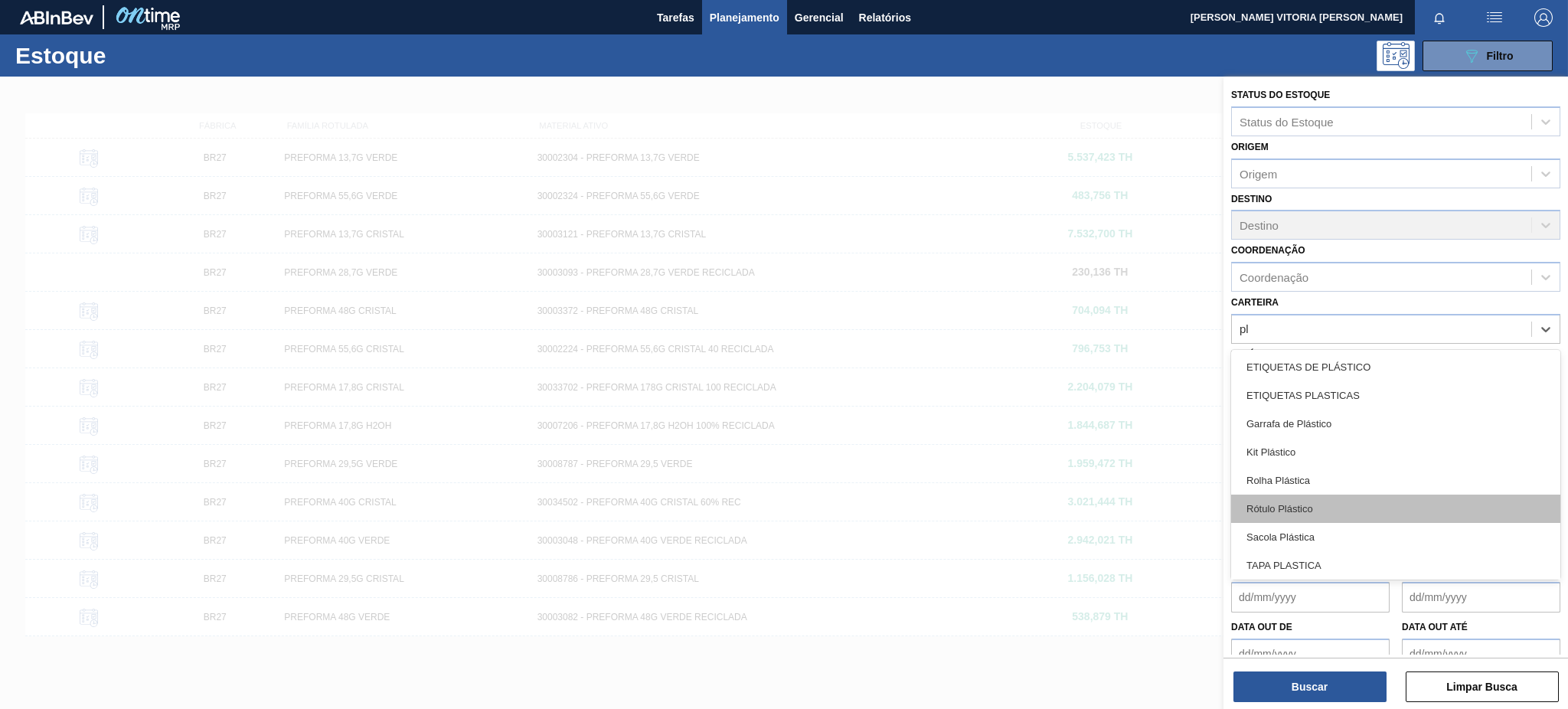
click at [1251, 513] on div "Rótulo Plástico" at bounding box center [1396, 509] width 329 height 29
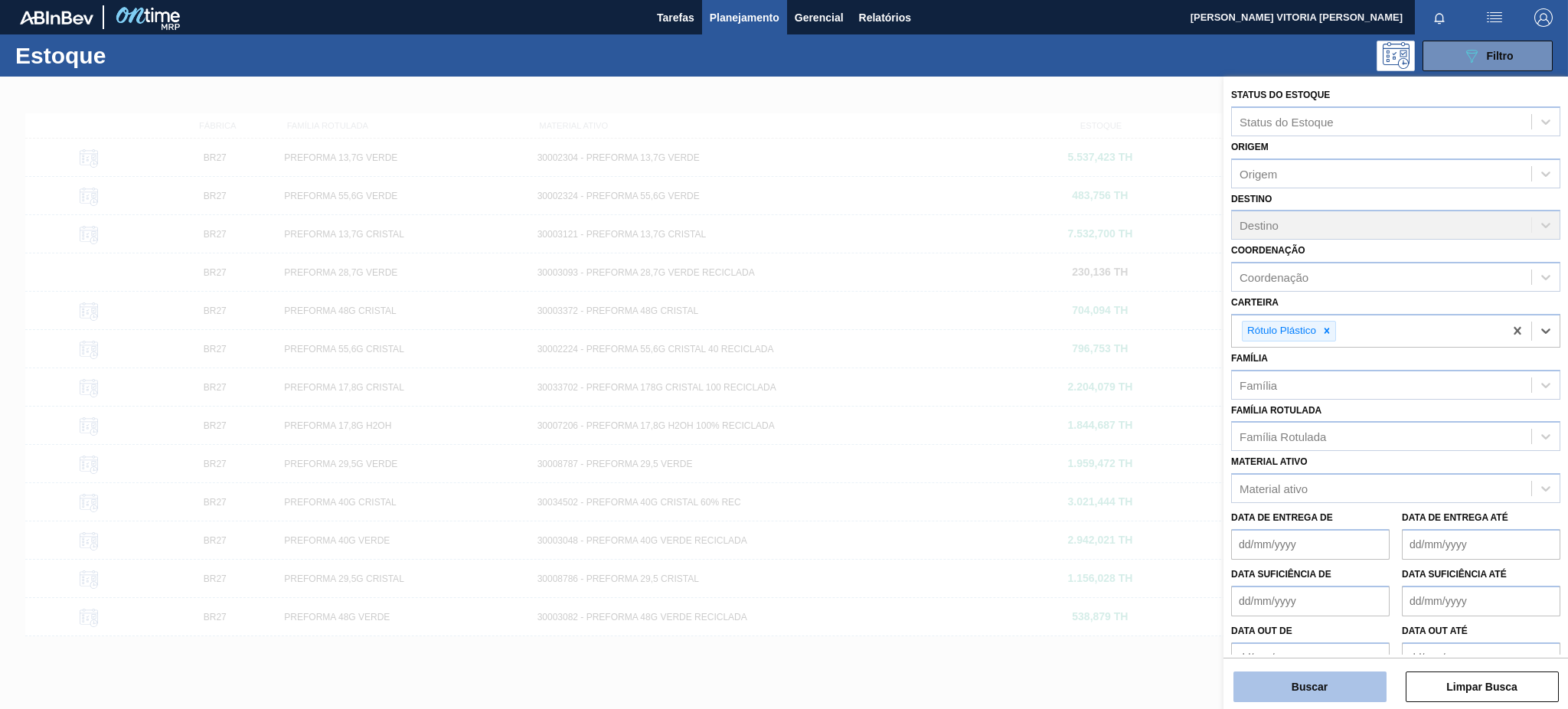
click at [1318, 686] on button "Buscar" at bounding box center [1310, 686] width 153 height 31
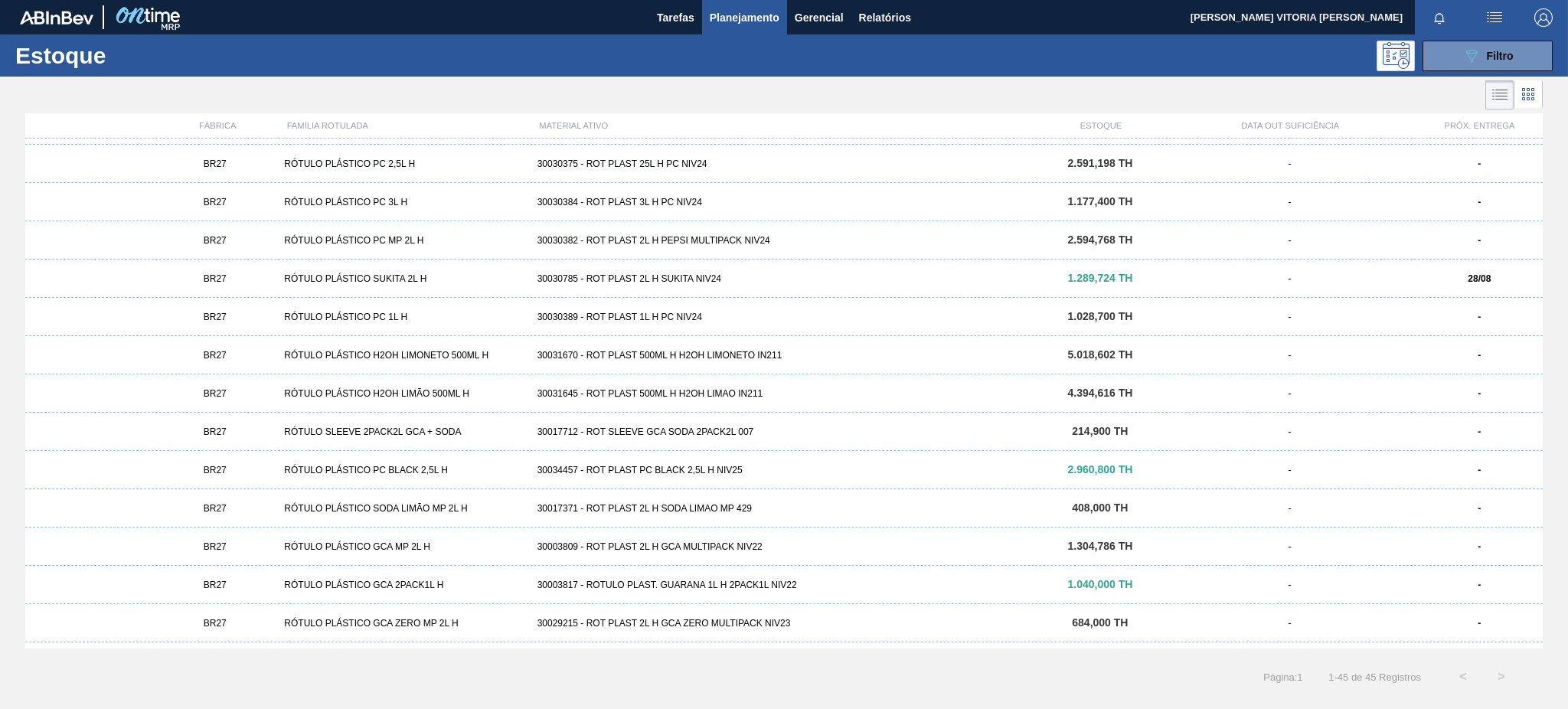
scroll to position [1211, 0]
